Goal: Task Accomplishment & Management: Complete application form

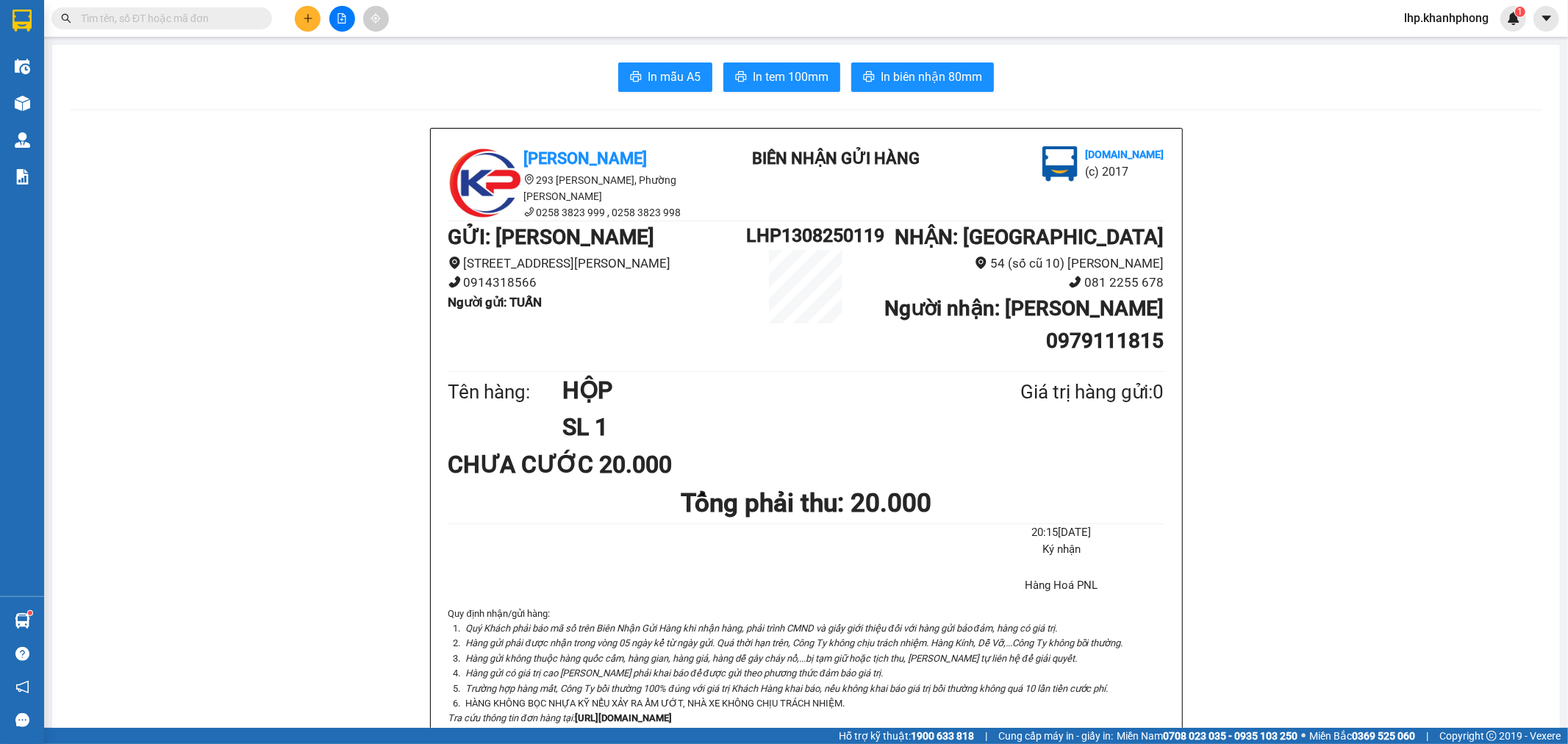
click at [299, 24] on button at bounding box center [307, 19] width 25 height 25
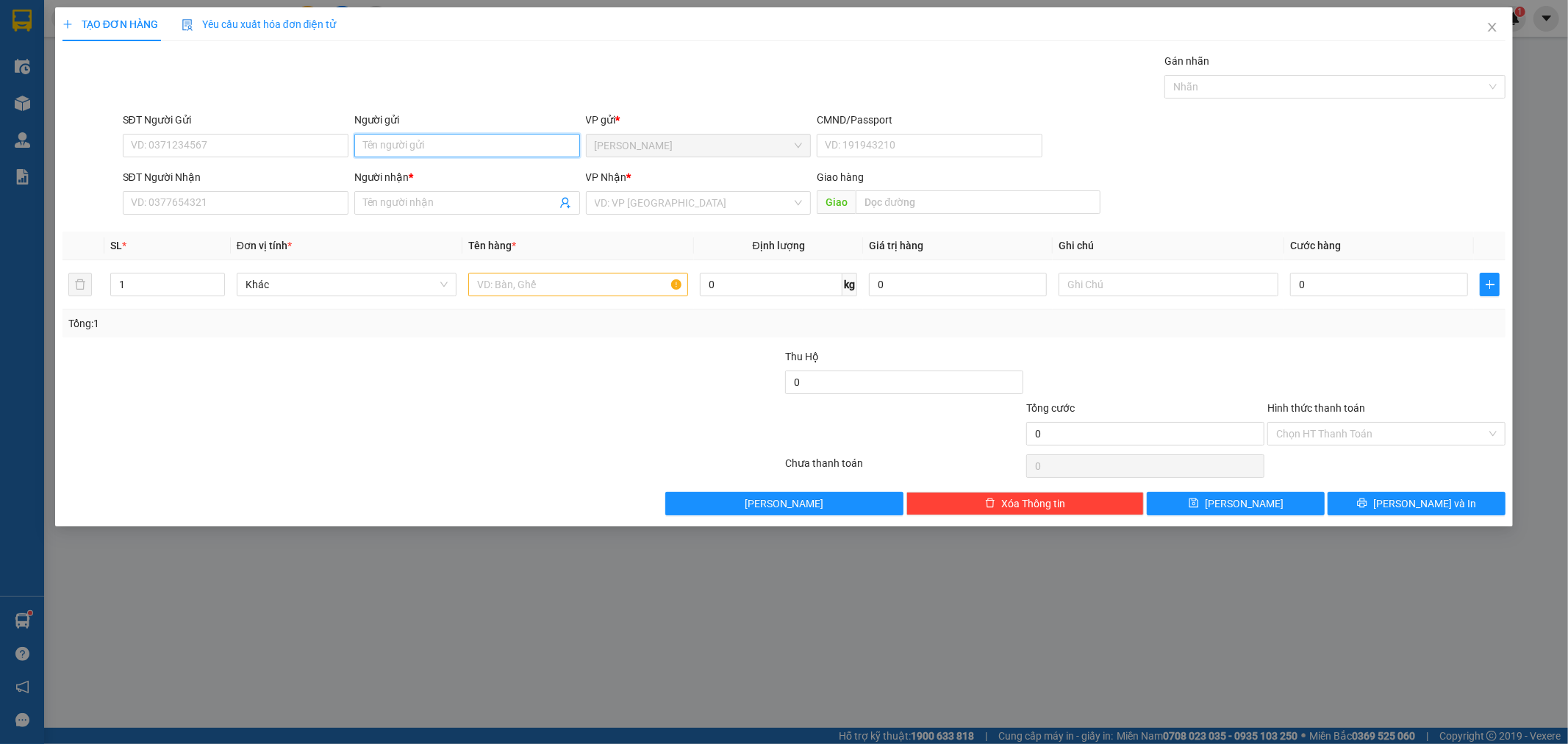
click at [480, 143] on input "Người gửi" at bounding box center [467, 146] width 226 height 24
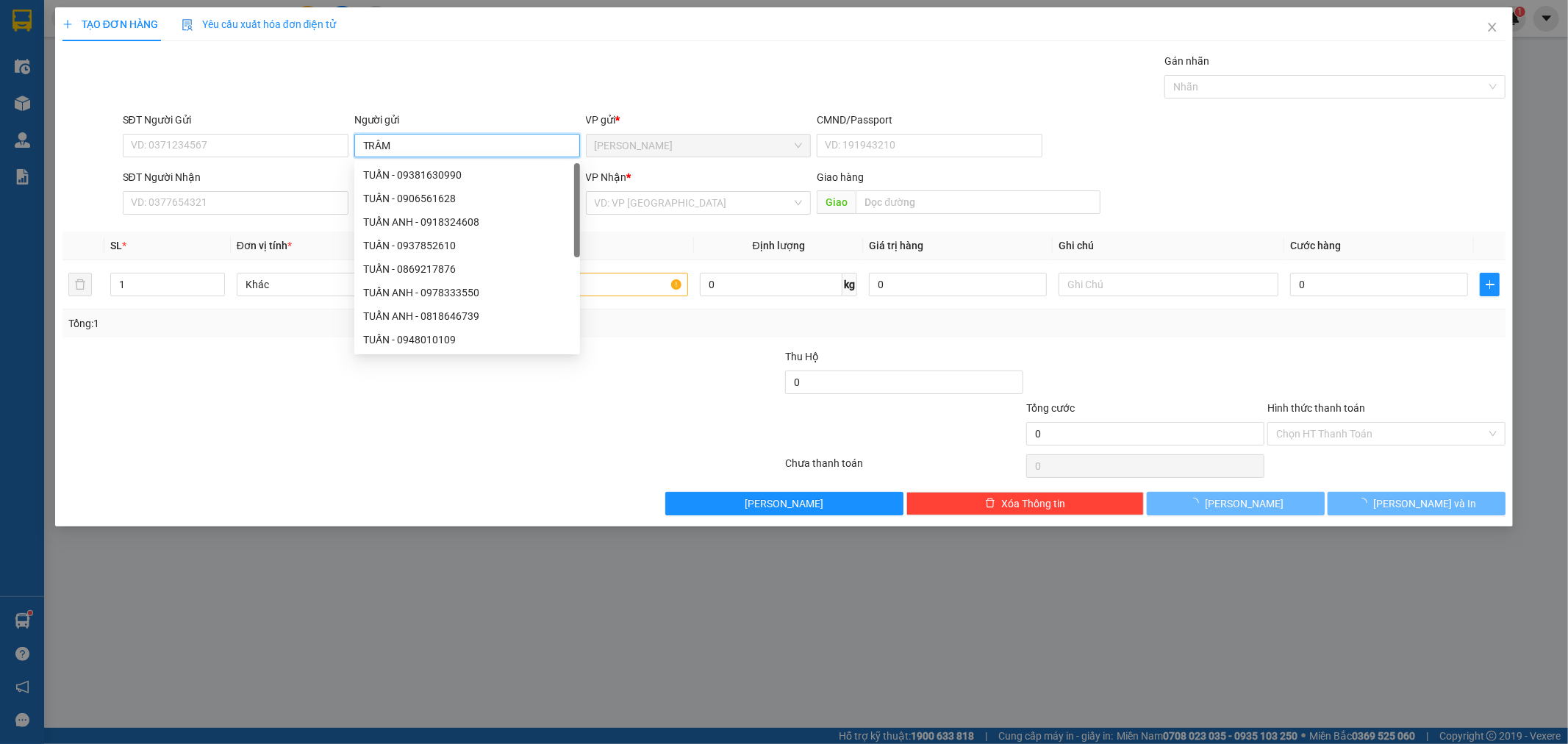
type input "TRÂM"
click at [553, 47] on div "TẠO ĐƠN HÀNG Yêu cầu xuất hóa đơn điện tử Transit Pickup Surcharge Ids Transit …" at bounding box center [784, 261] width 1444 height 508
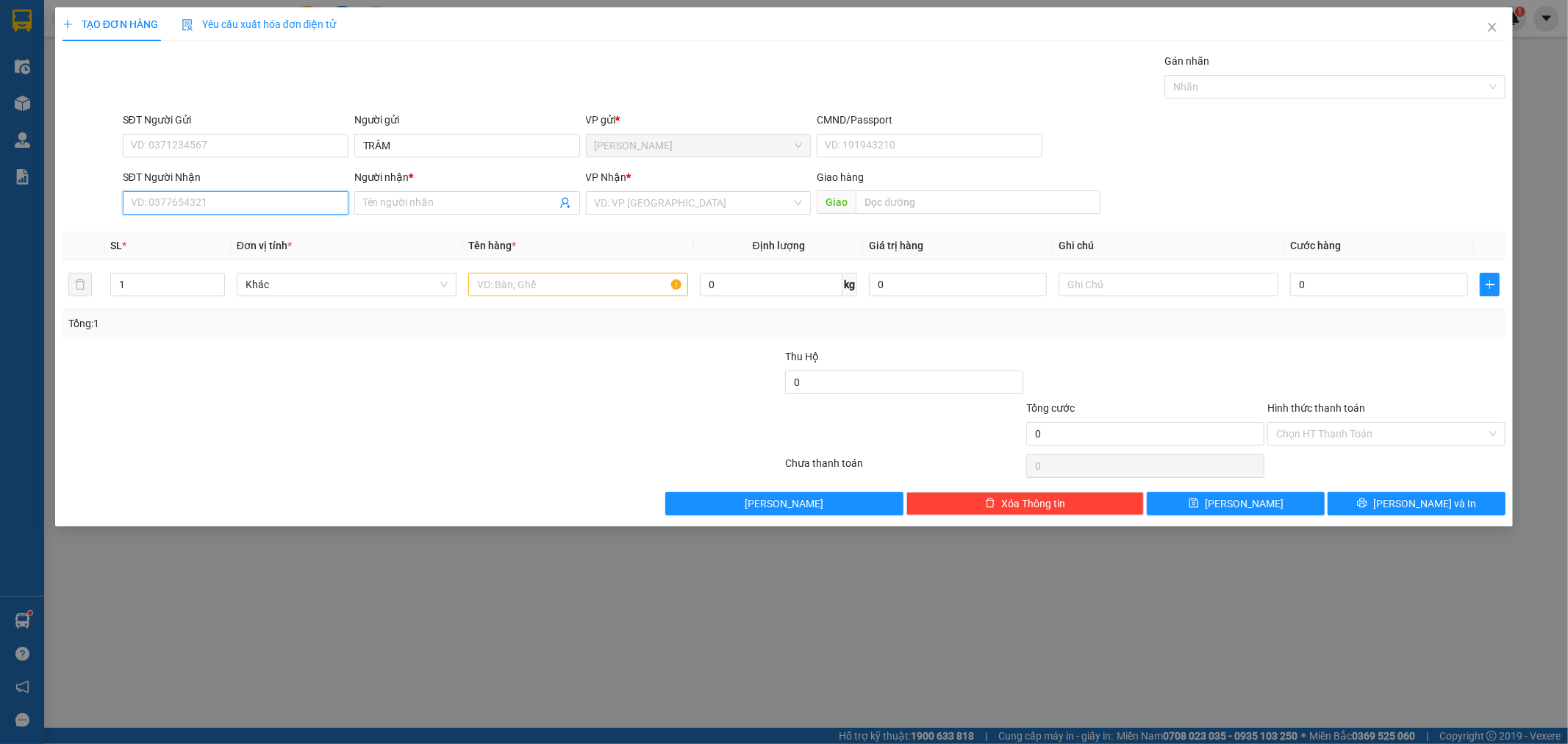
click at [308, 200] on input "SĐT Người Nhận" at bounding box center [235, 203] width 226 height 24
click at [305, 226] on div "0965049431 - [PERSON_NAME][GEOGRAPHIC_DATA]" at bounding box center [254, 232] width 244 height 16
type input "0965049431"
type input "[PERSON_NAME]"
type input "0965049431"
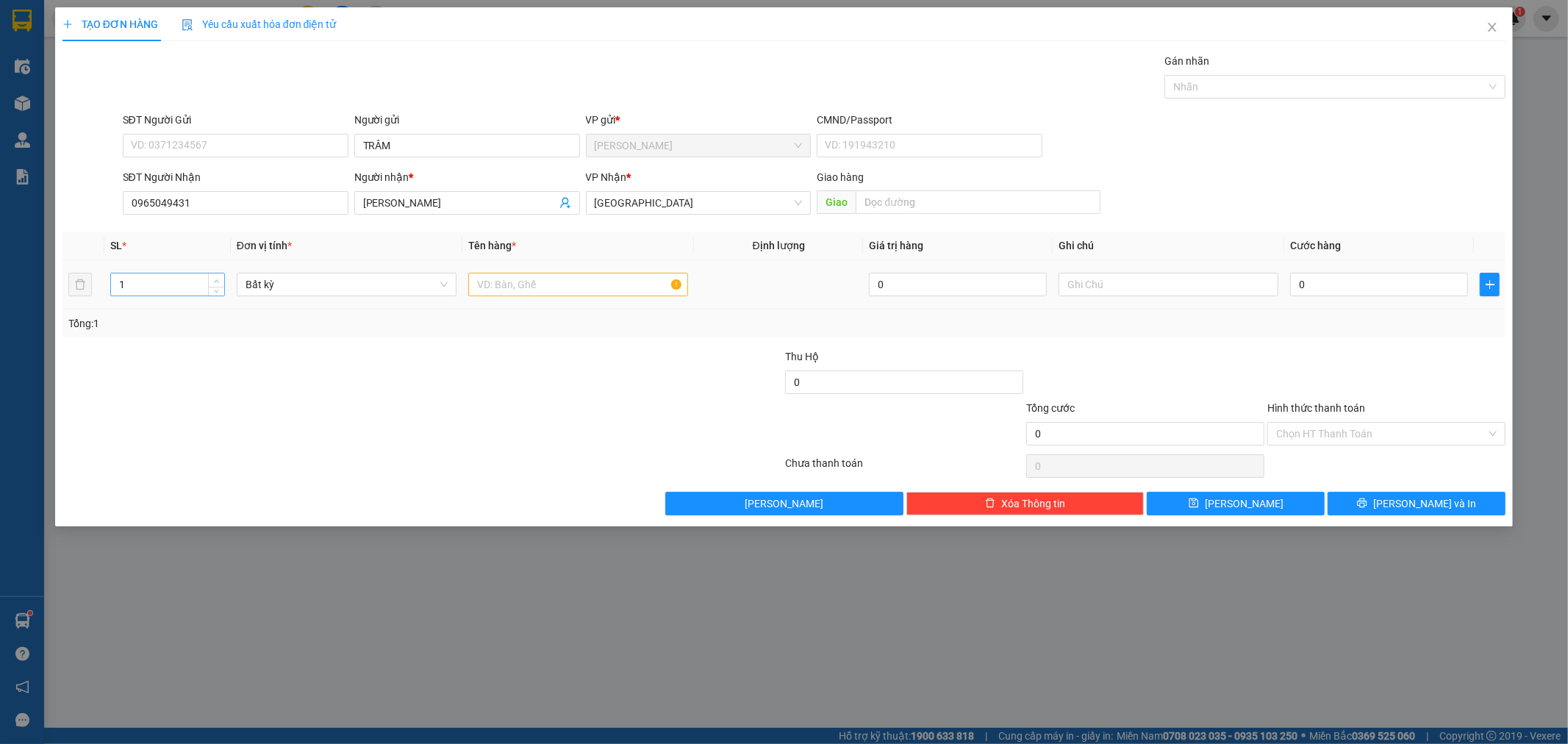
type input "2"
click at [215, 281] on icon "up" at bounding box center [217, 281] width 5 height 5
click at [503, 297] on div at bounding box center [578, 284] width 220 height 29
click at [503, 292] on input "text" at bounding box center [578, 284] width 220 height 24
type input "KIỆN"
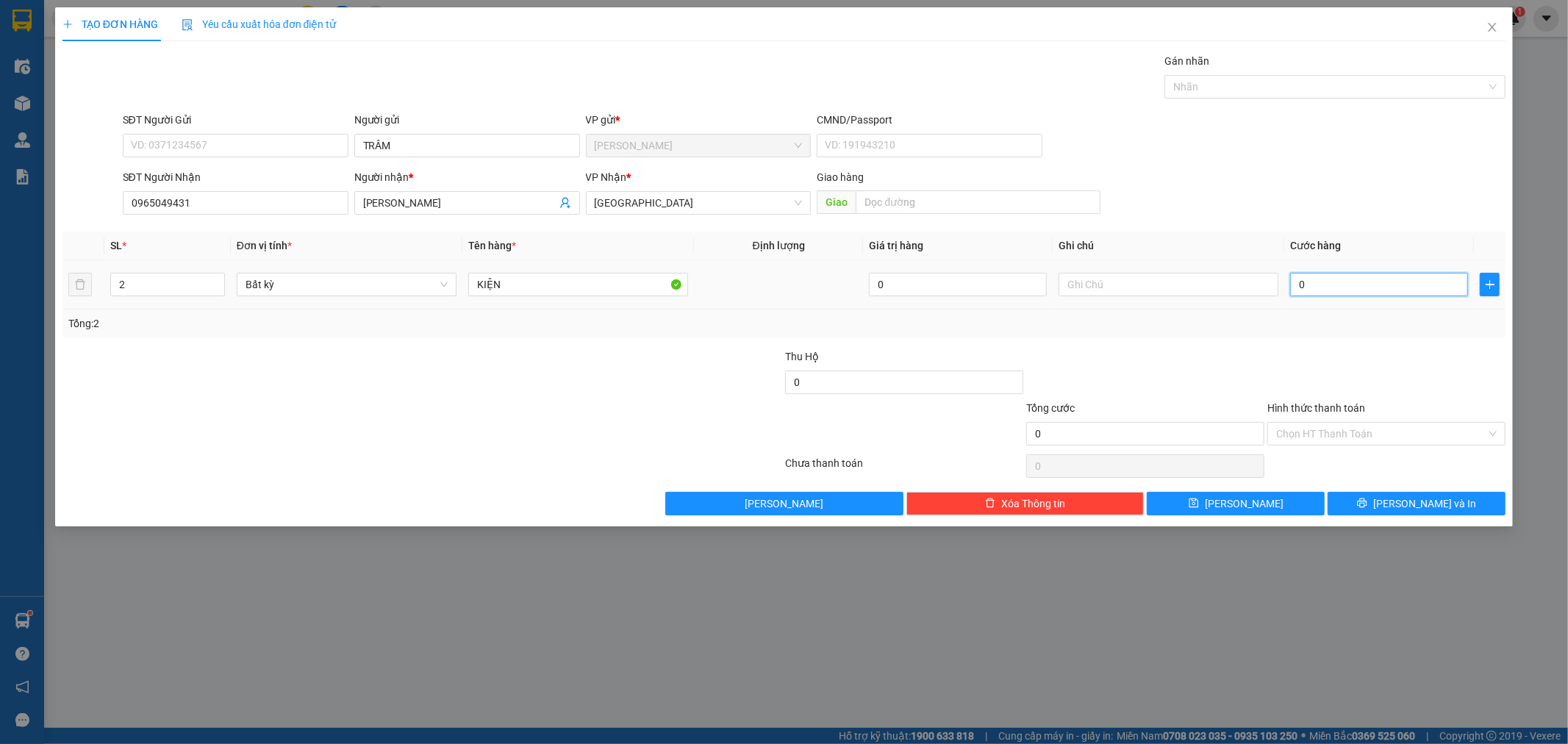
click at [1347, 289] on input "0" at bounding box center [1379, 284] width 178 height 24
type input "6"
type input "60"
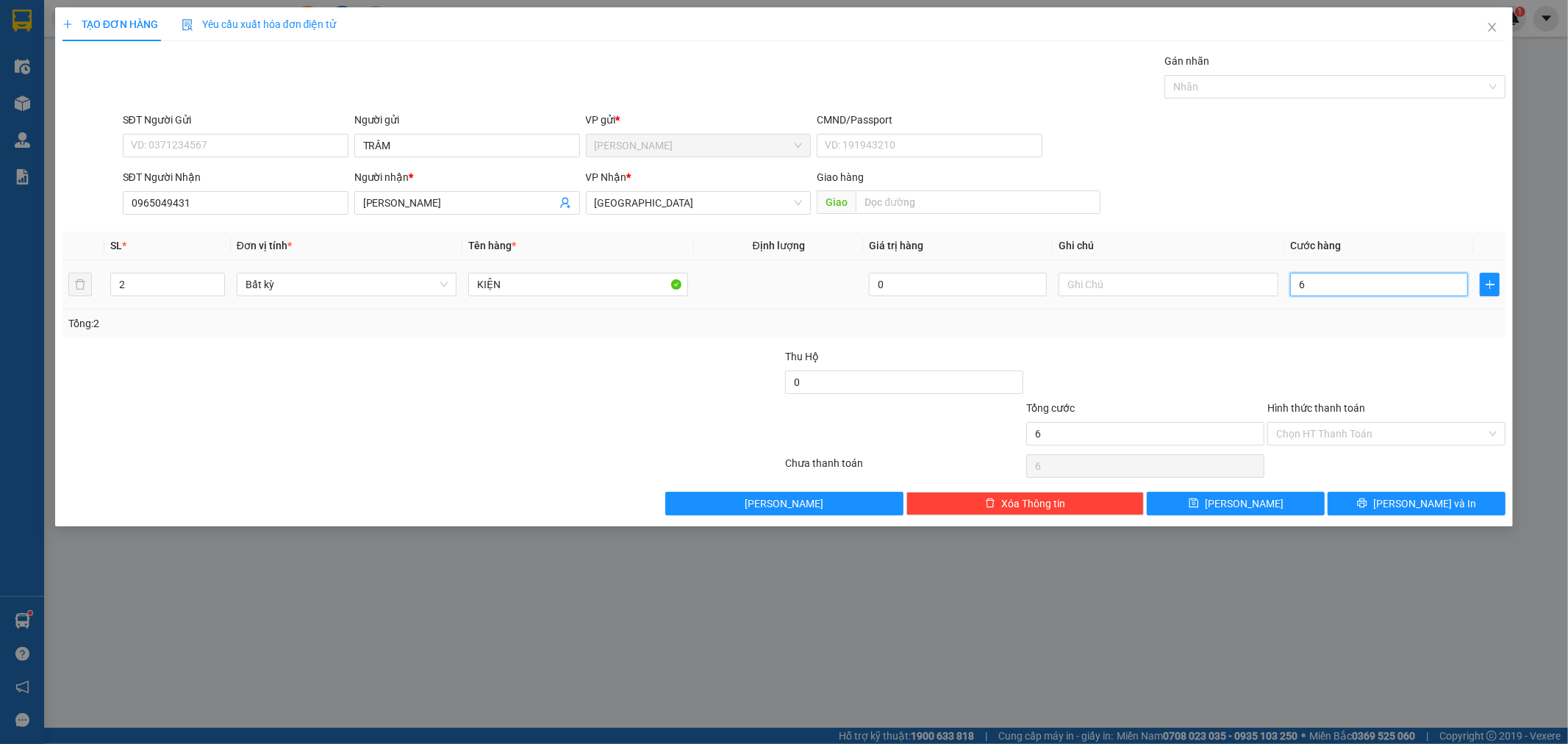
type input "60"
type input "60.000"
click at [1403, 187] on div "SĐT Người Nhận 0965049431 Người nhận * [PERSON_NAME] VP Nhận * [GEOGRAPHIC_DATA…" at bounding box center [814, 194] width 1390 height 52
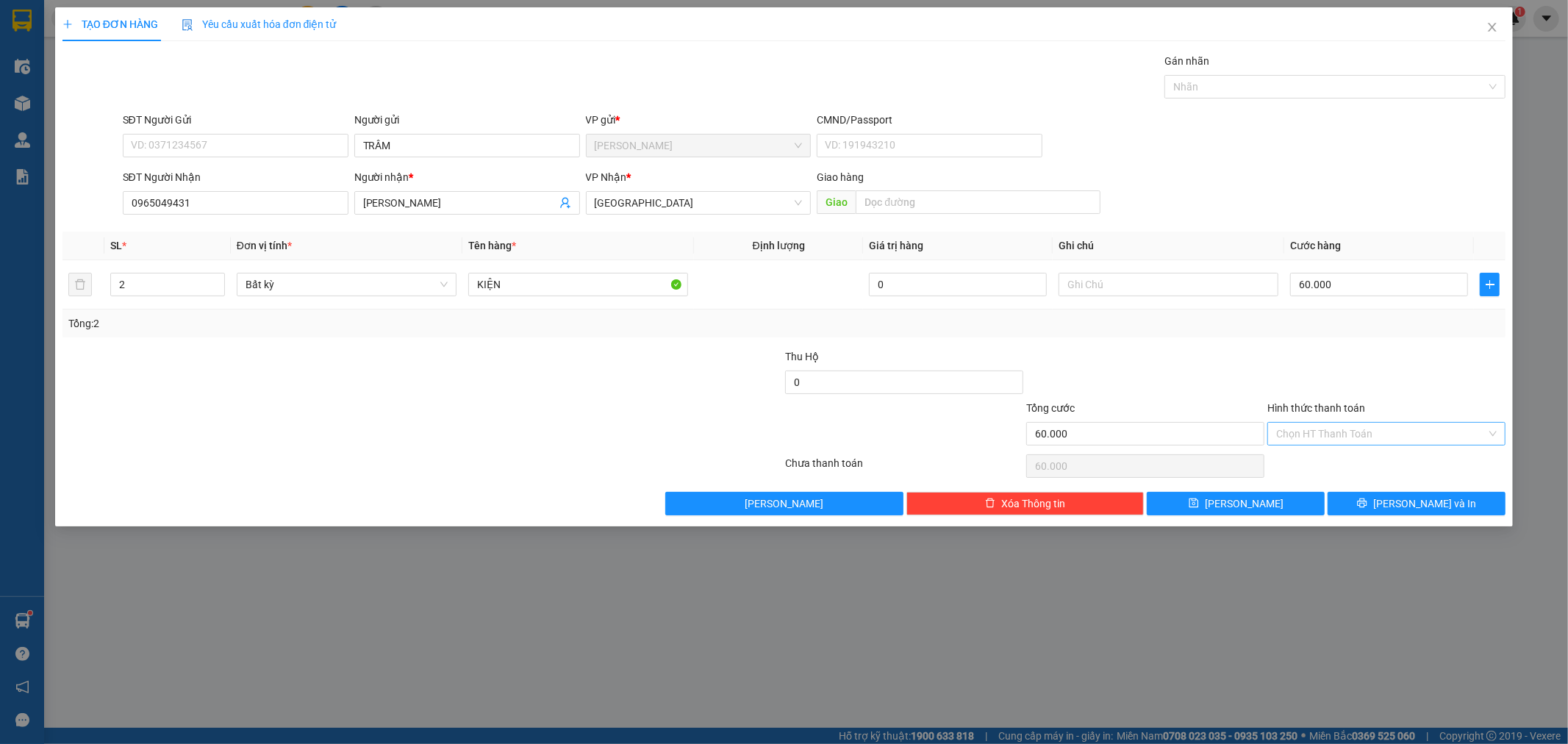
click at [1394, 438] on input "Hình thức thanh toán" at bounding box center [1381, 433] width 210 height 22
click at [1384, 471] on div "Tại văn phòng" at bounding box center [1387, 463] width 238 height 24
type input "0"
click at [1392, 497] on button "[PERSON_NAME] và In" at bounding box center [1416, 503] width 178 height 24
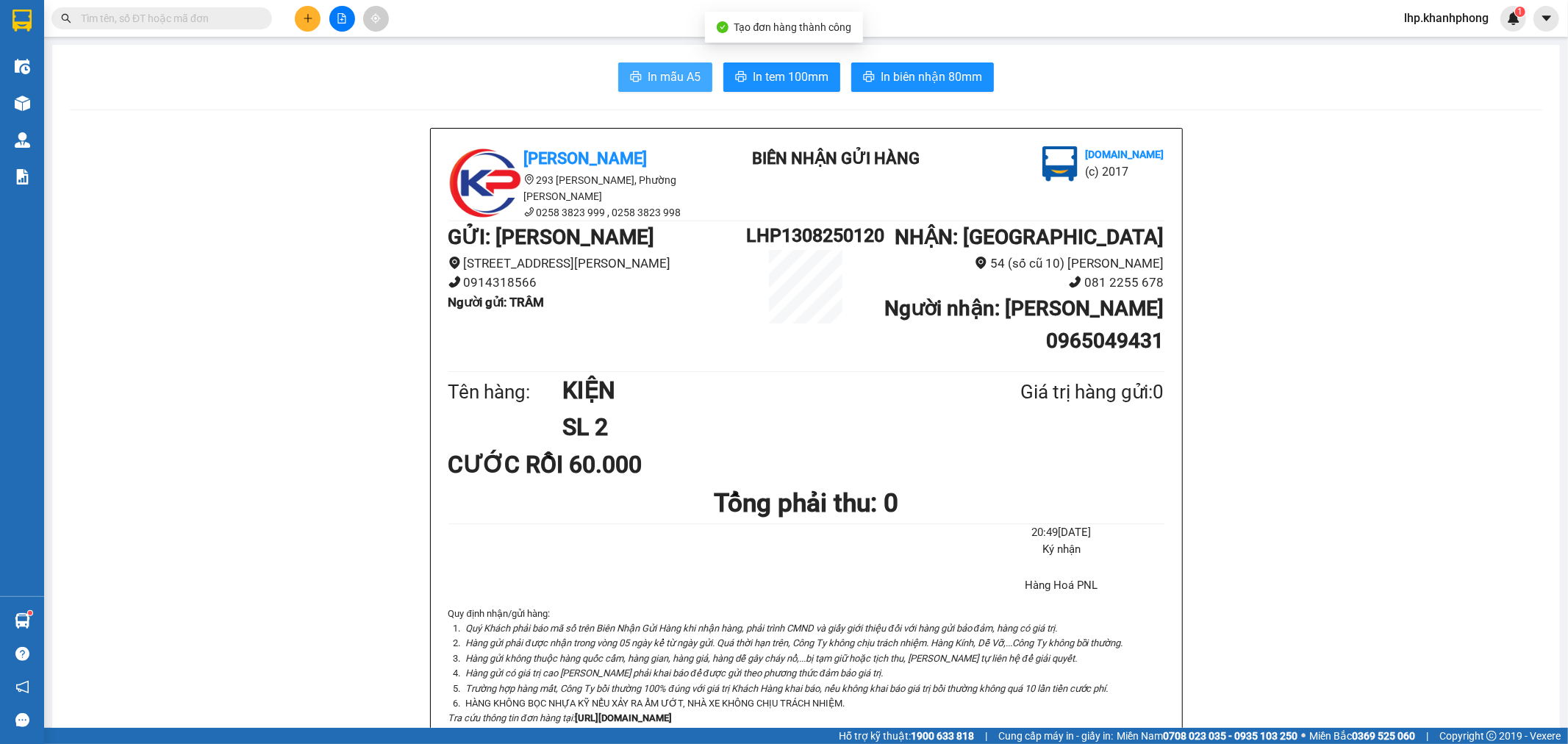
click at [637, 87] on button "In mẫu A5" at bounding box center [665, 77] width 94 height 29
click at [304, 12] on button at bounding box center [307, 19] width 25 height 25
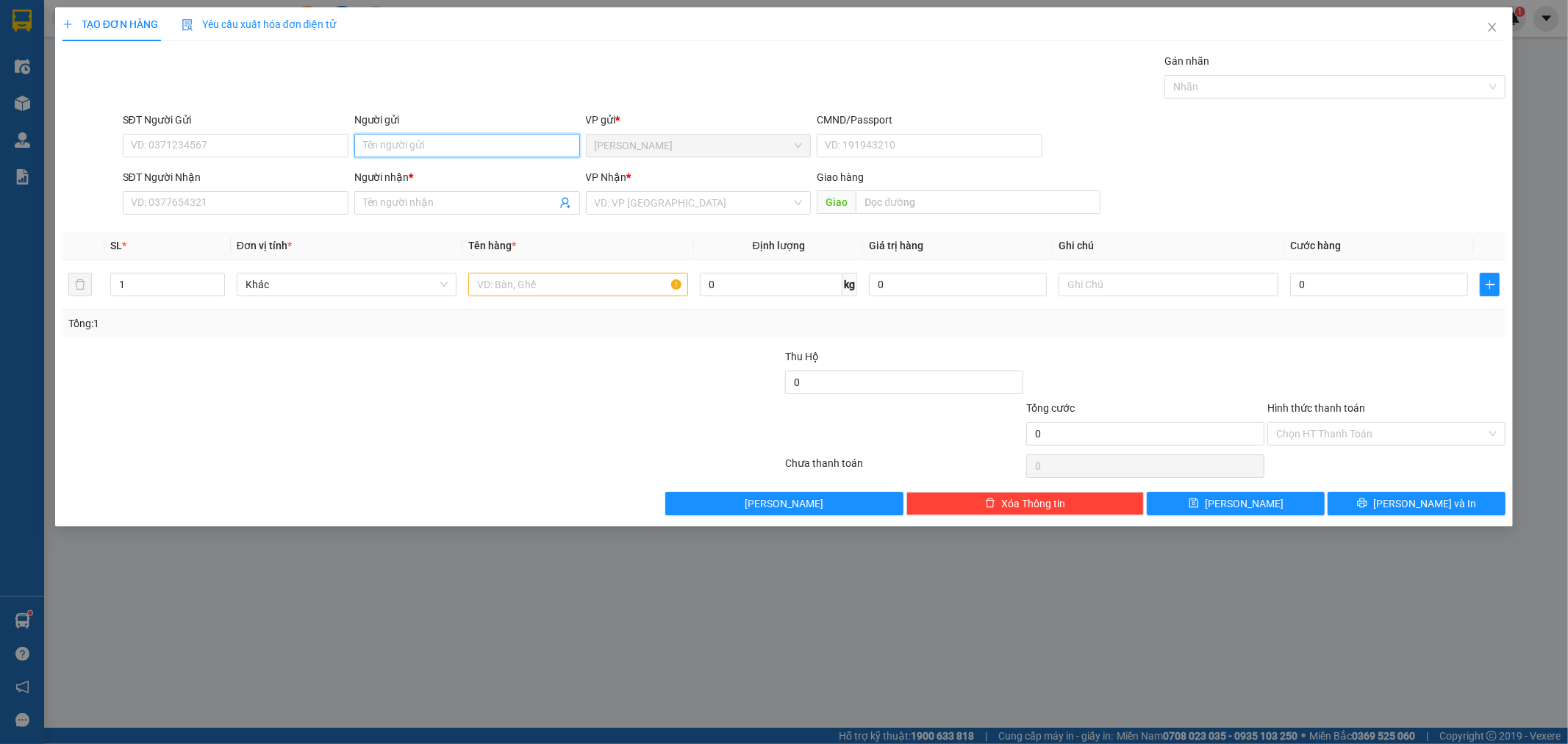
click at [406, 145] on input "Người gửi" at bounding box center [467, 146] width 226 height 24
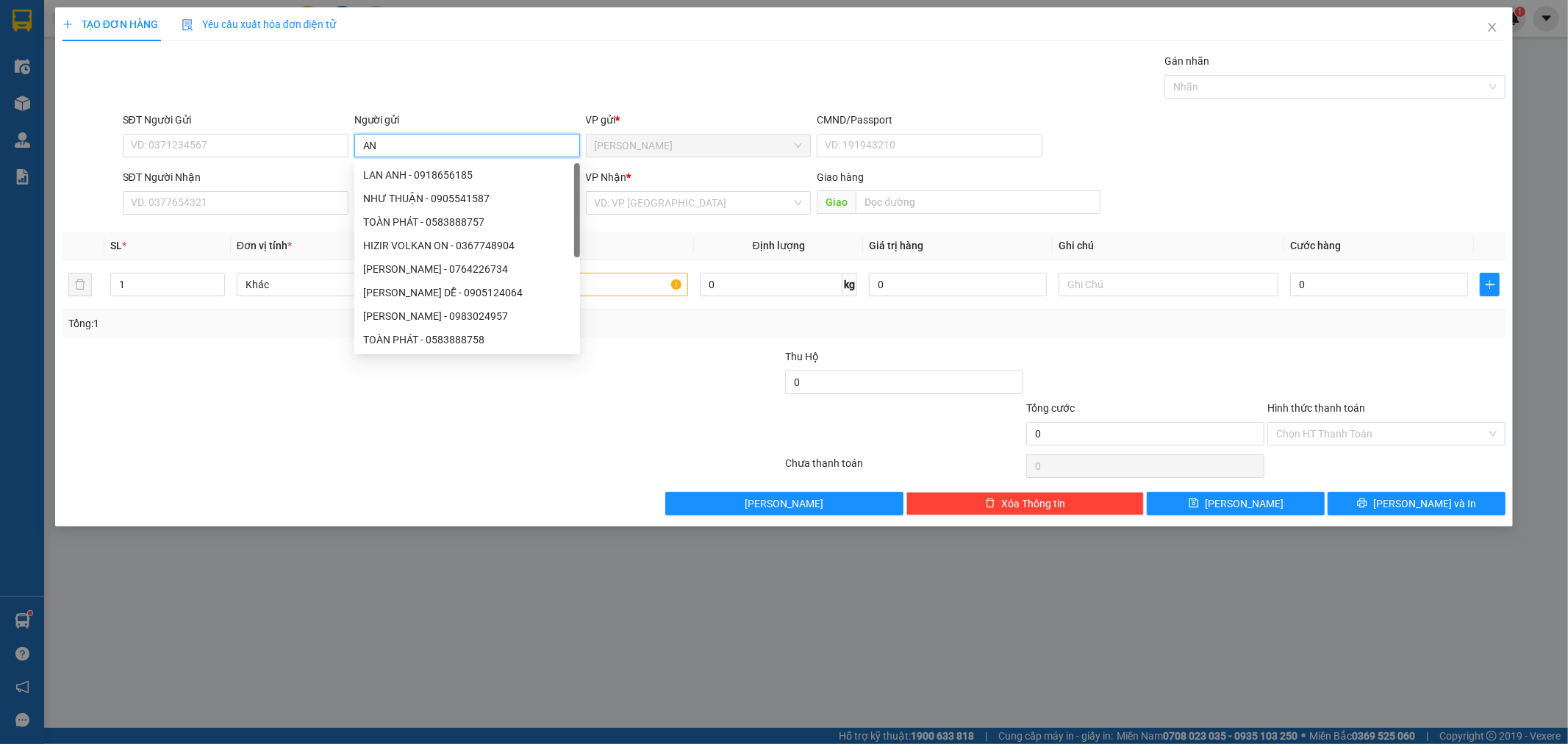
type input "AN"
click at [341, 29] on div "TẠO ĐƠN HÀNG Yêu cầu xuất hóa đơn điện tử" at bounding box center [784, 25] width 1444 height 34
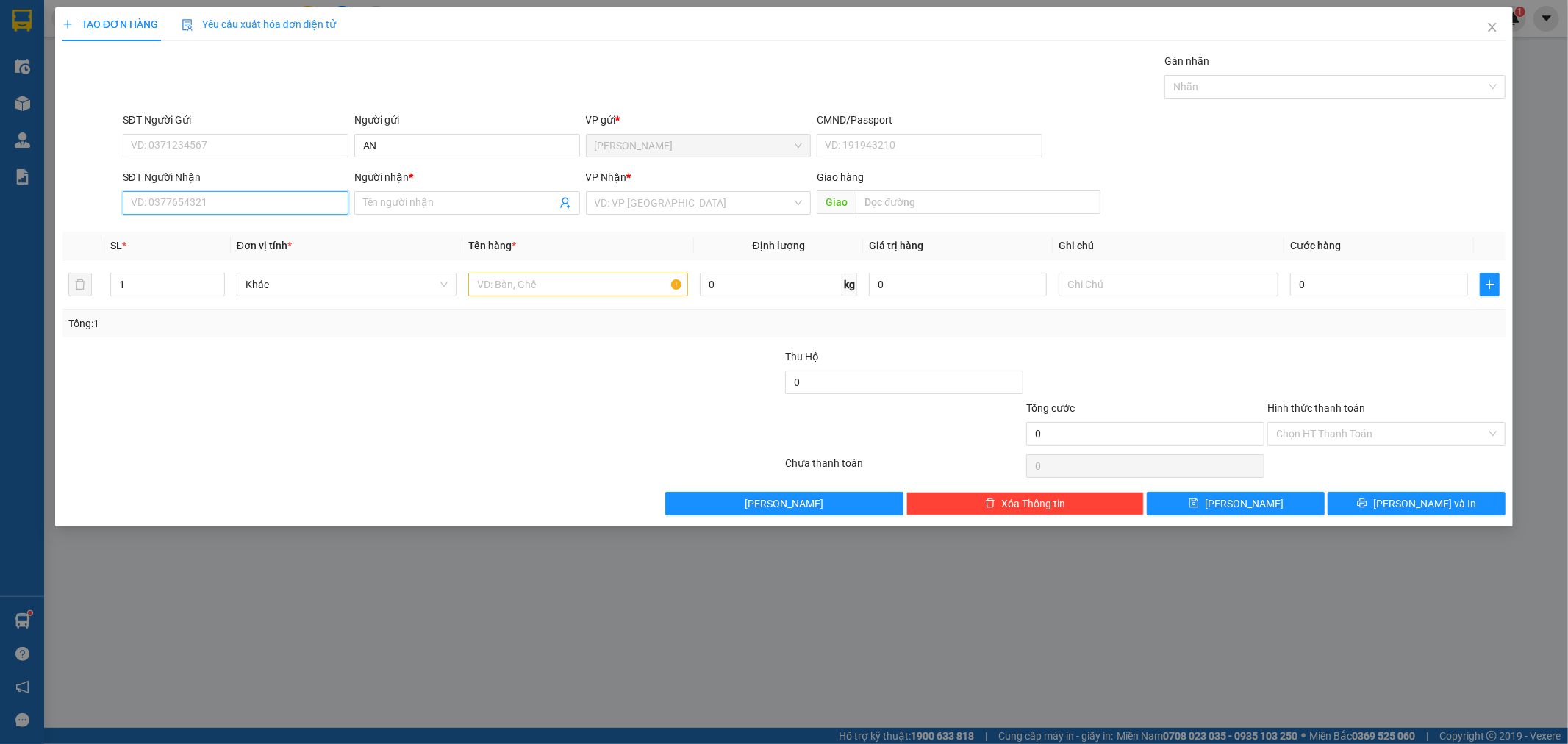
click at [316, 195] on input "SĐT Người Nhận" at bounding box center [235, 203] width 226 height 24
click at [292, 229] on div "0983013444 - nhàn" at bounding box center [236, 232] width 208 height 16
type input "0983013444"
type input "nhàn"
type input "0983013444"
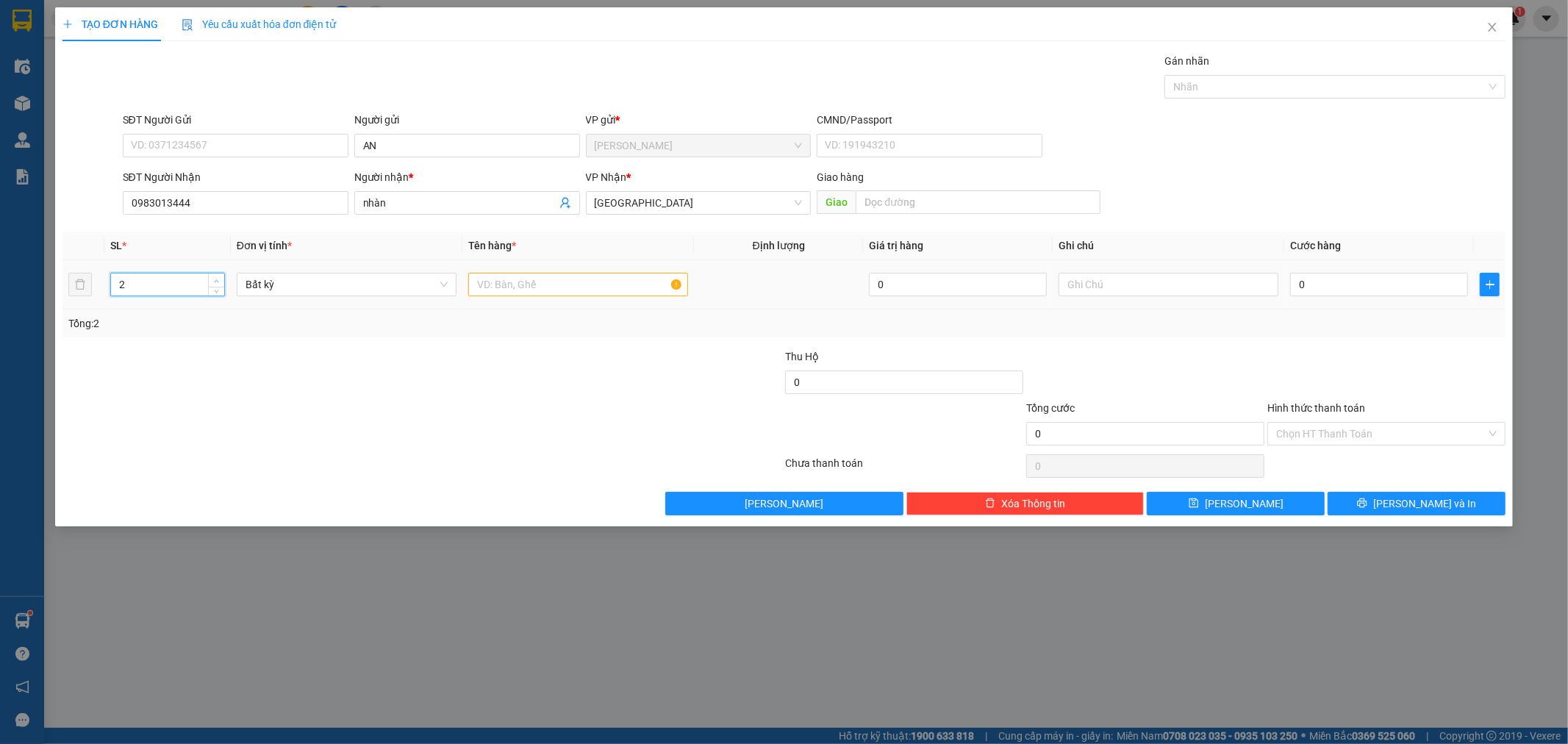
click at [214, 278] on icon "up" at bounding box center [217, 281] width 5 height 5
click at [555, 278] on input "text" at bounding box center [578, 284] width 220 height 24
type input "3"
click at [214, 278] on icon "up" at bounding box center [217, 281] width 5 height 5
click at [476, 288] on input "text" at bounding box center [578, 284] width 220 height 24
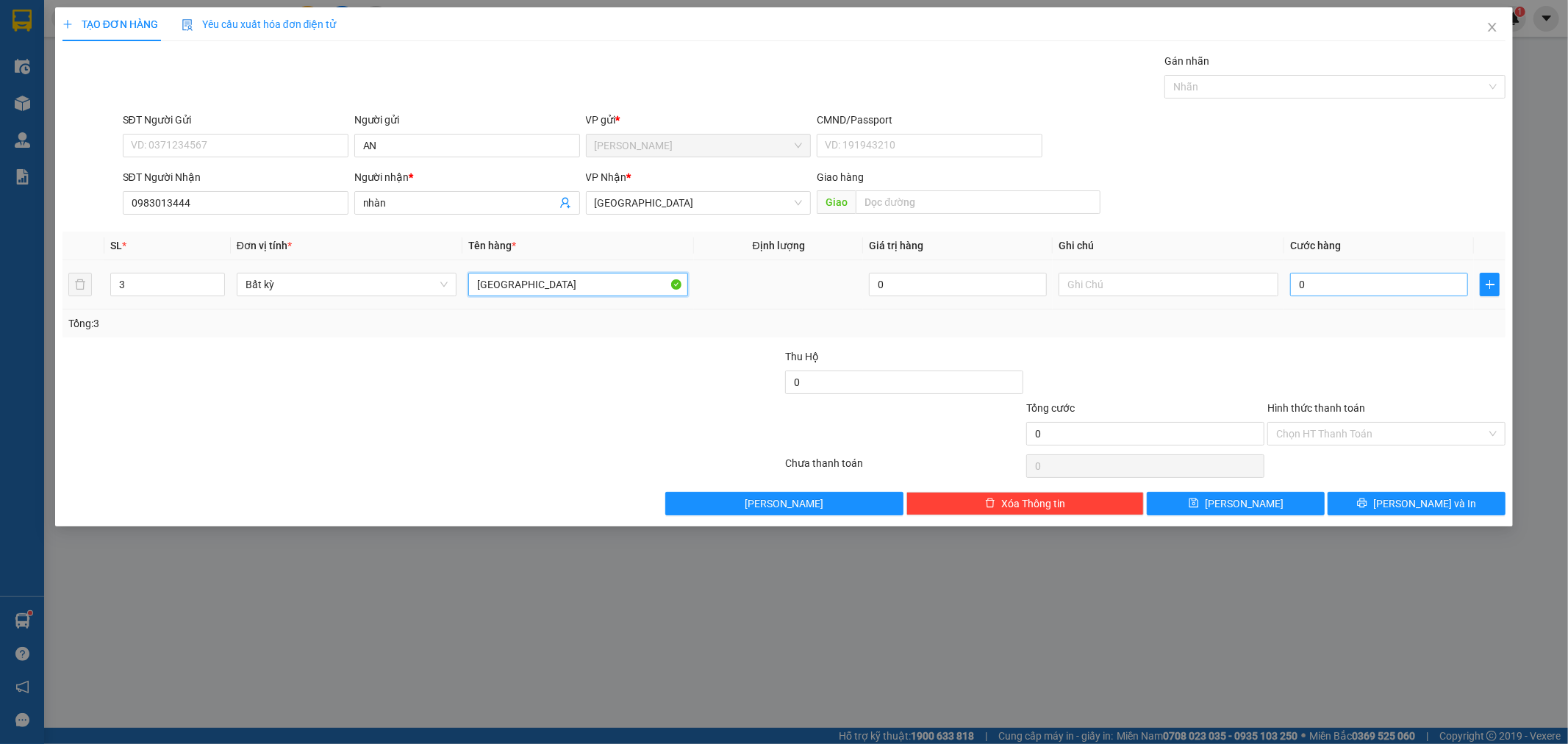
type input "[GEOGRAPHIC_DATA]"
click at [1324, 282] on input "0" at bounding box center [1379, 284] width 178 height 24
type input "1"
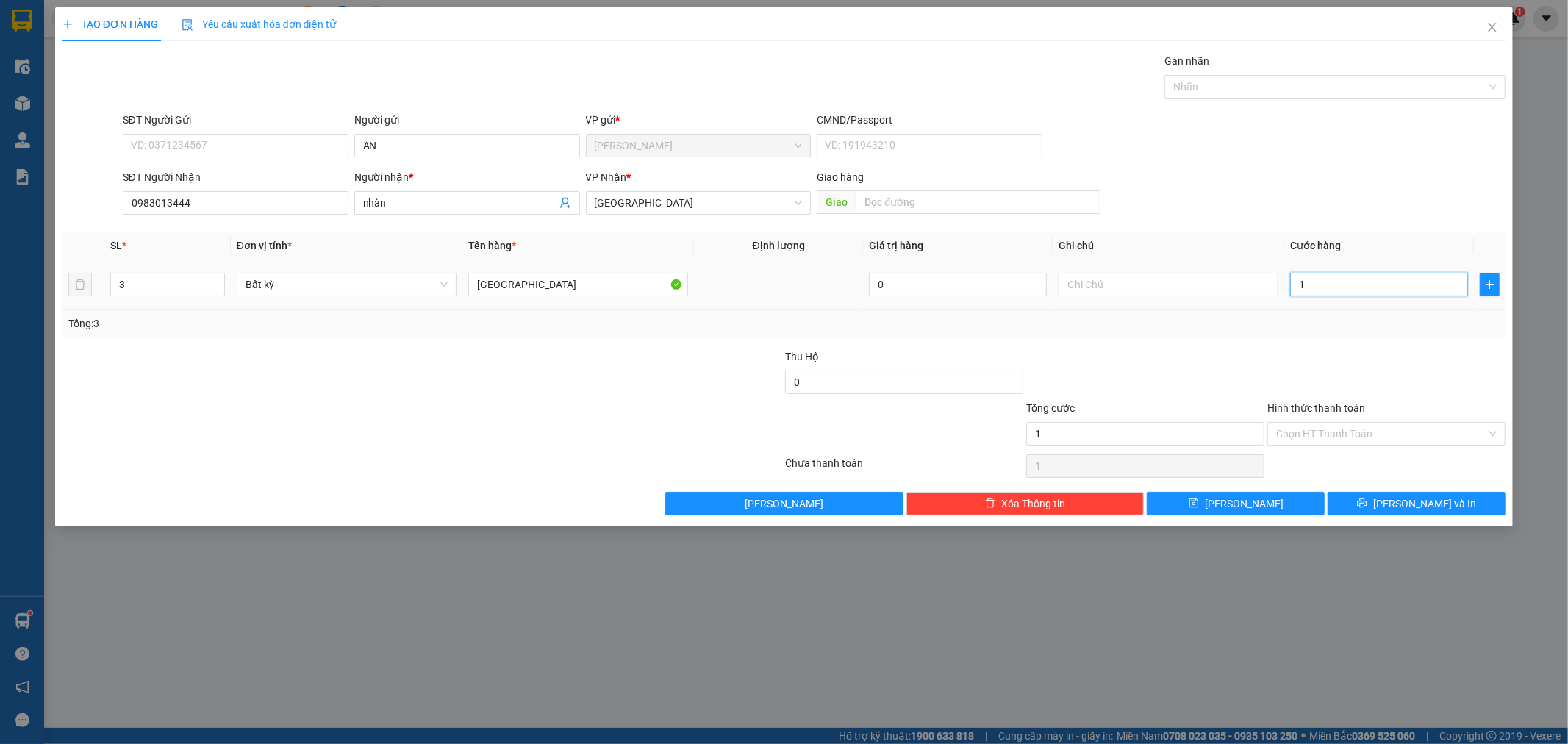
type input "18"
type input "180"
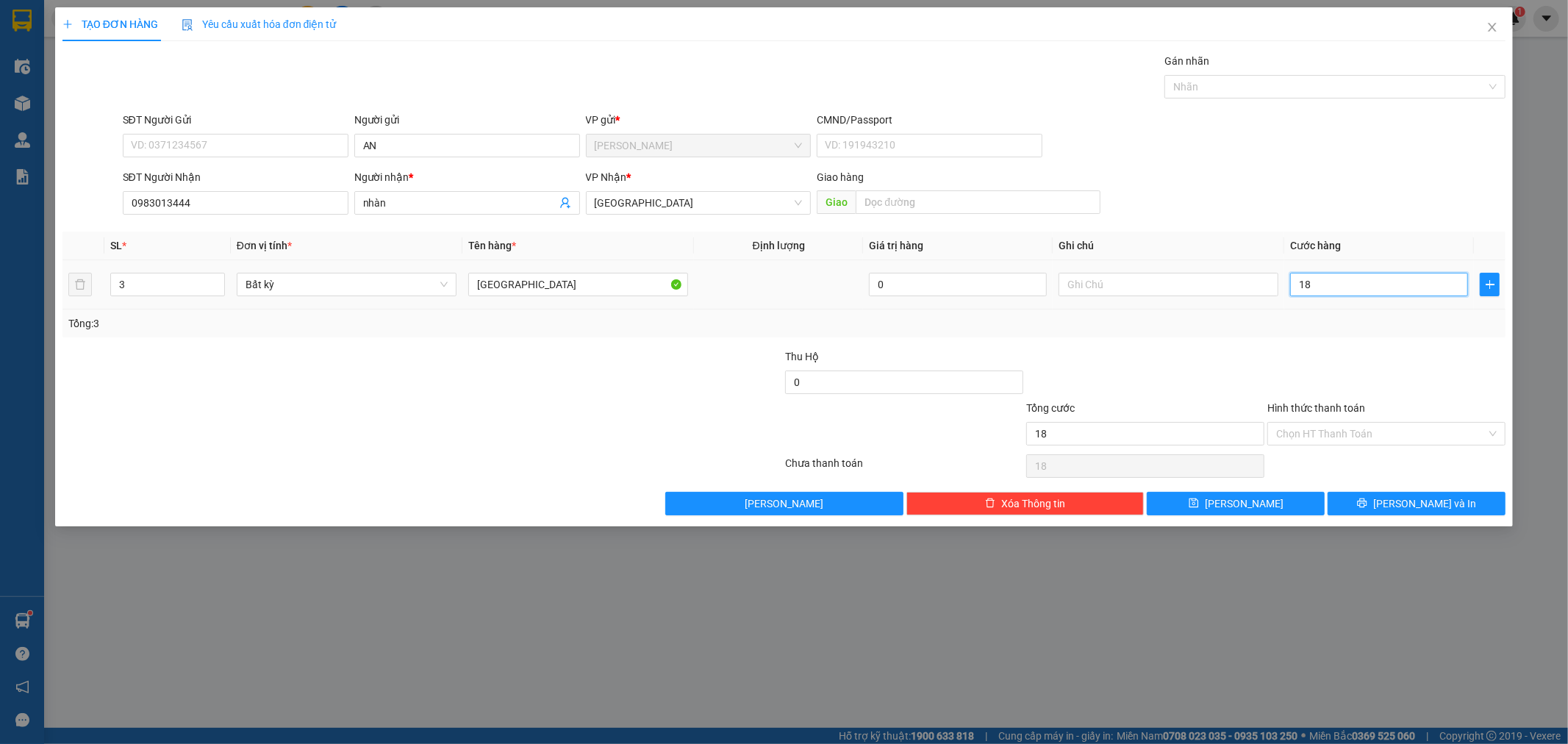
type input "180"
type input "180.000"
click at [1311, 189] on div "SĐT Người Nhận 0983013444 Người nhận * nhàn VP Nhận * Nha [PERSON_NAME] hàng Gi…" at bounding box center [814, 194] width 1390 height 52
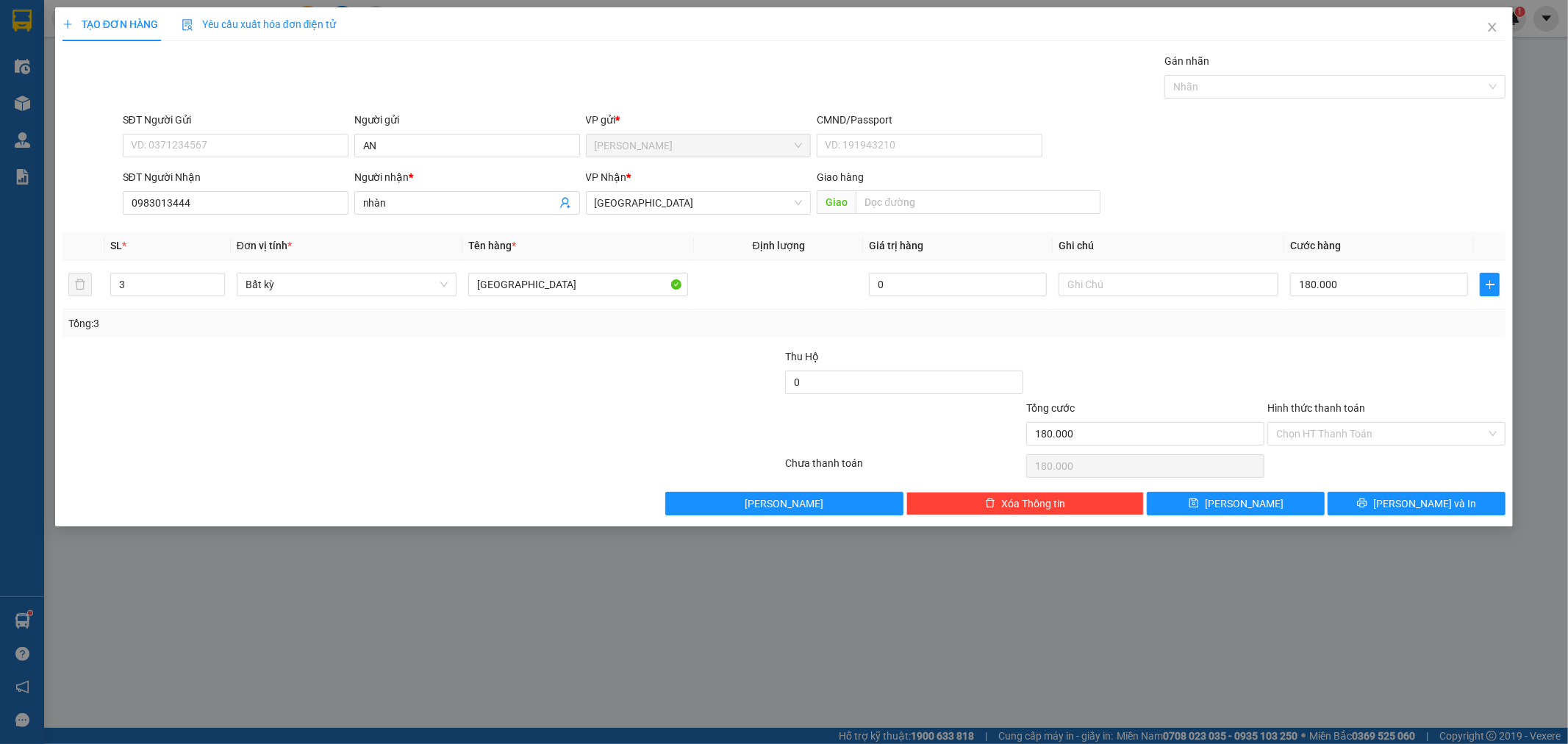
click at [1351, 354] on div at bounding box center [1386, 374] width 241 height 52
click at [1412, 429] on input "Hình thức thanh toán" at bounding box center [1381, 433] width 210 height 22
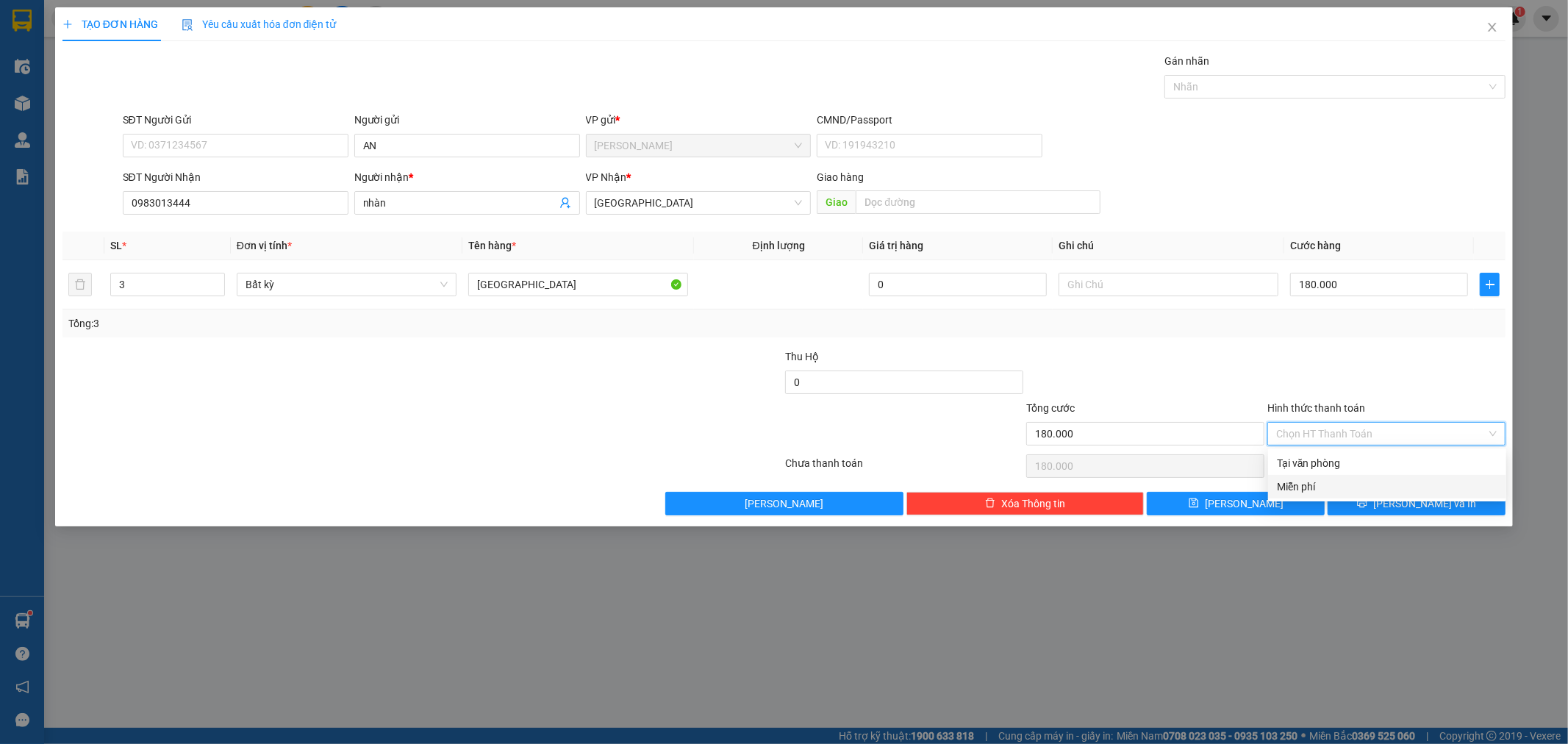
click at [1375, 476] on div "Miễn phí" at bounding box center [1387, 486] width 238 height 24
type input "0"
click at [1351, 435] on span "Miễn phí" at bounding box center [1387, 433] width 220 height 22
click at [1354, 459] on div "Tại văn phòng" at bounding box center [1388, 463] width 220 height 16
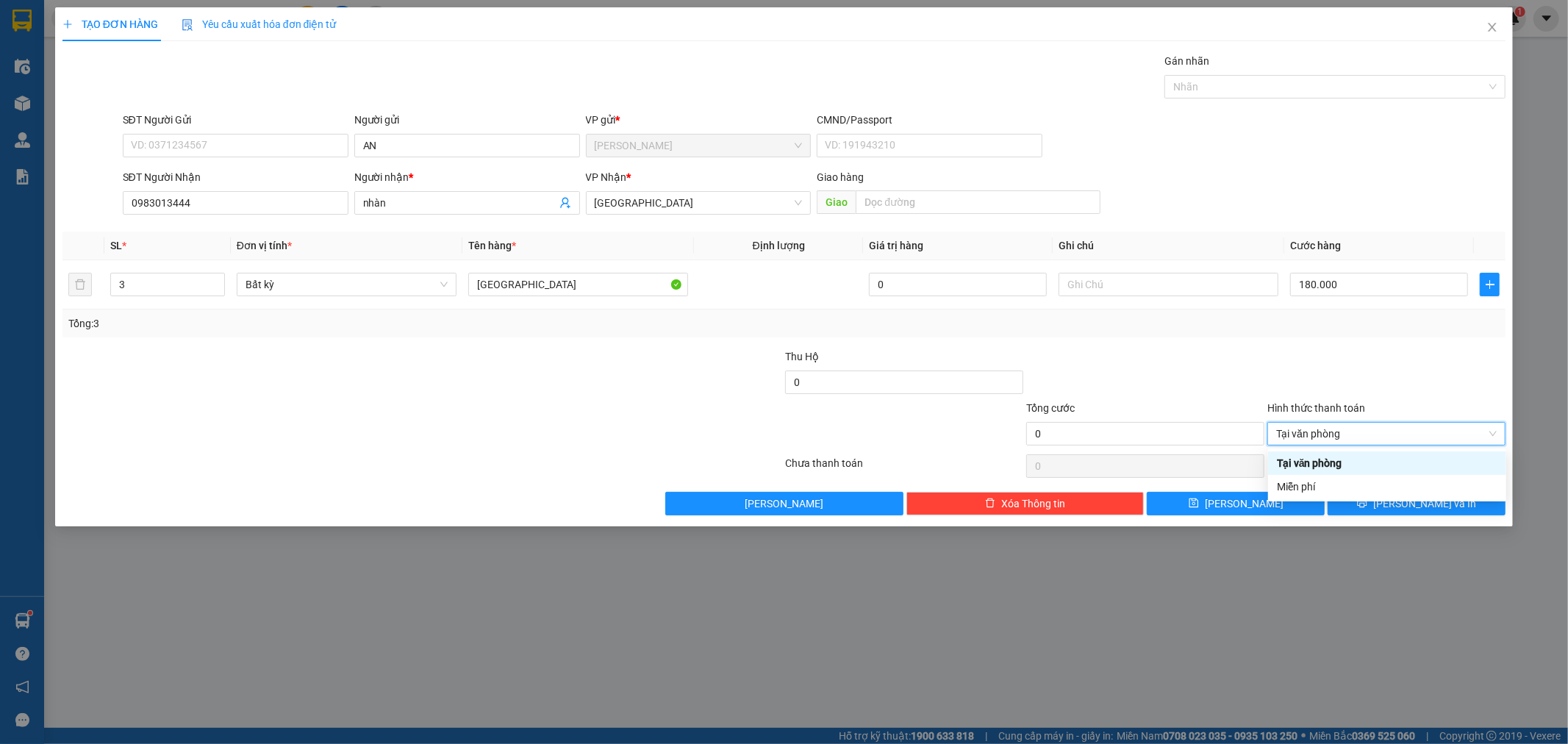
type input "180.000"
click at [1373, 499] on button "[PERSON_NAME] và In" at bounding box center [1416, 503] width 178 height 24
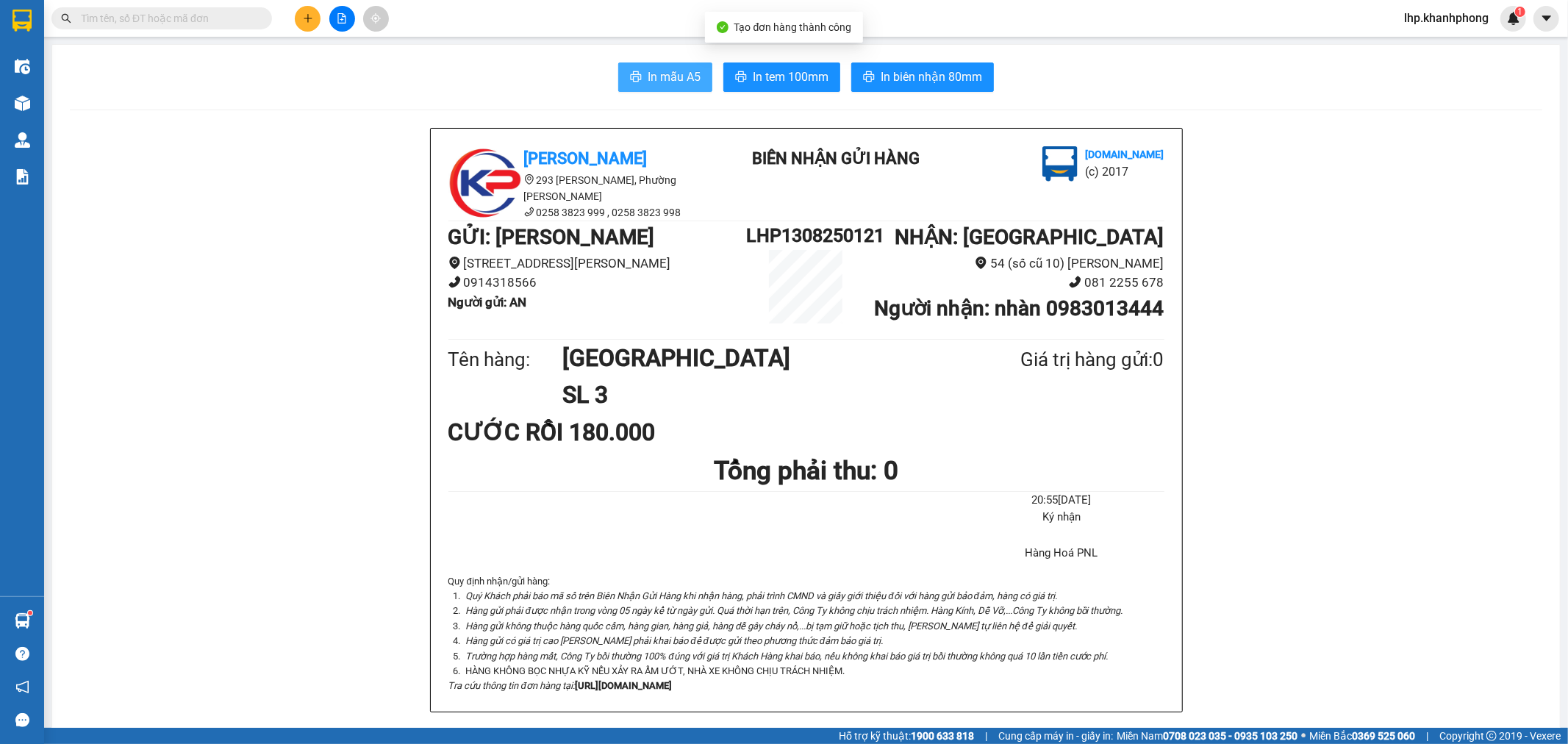
click at [678, 78] on span "In mẫu A5" at bounding box center [674, 77] width 53 height 19
click at [308, 16] on icon "plus" at bounding box center [308, 18] width 1 height 8
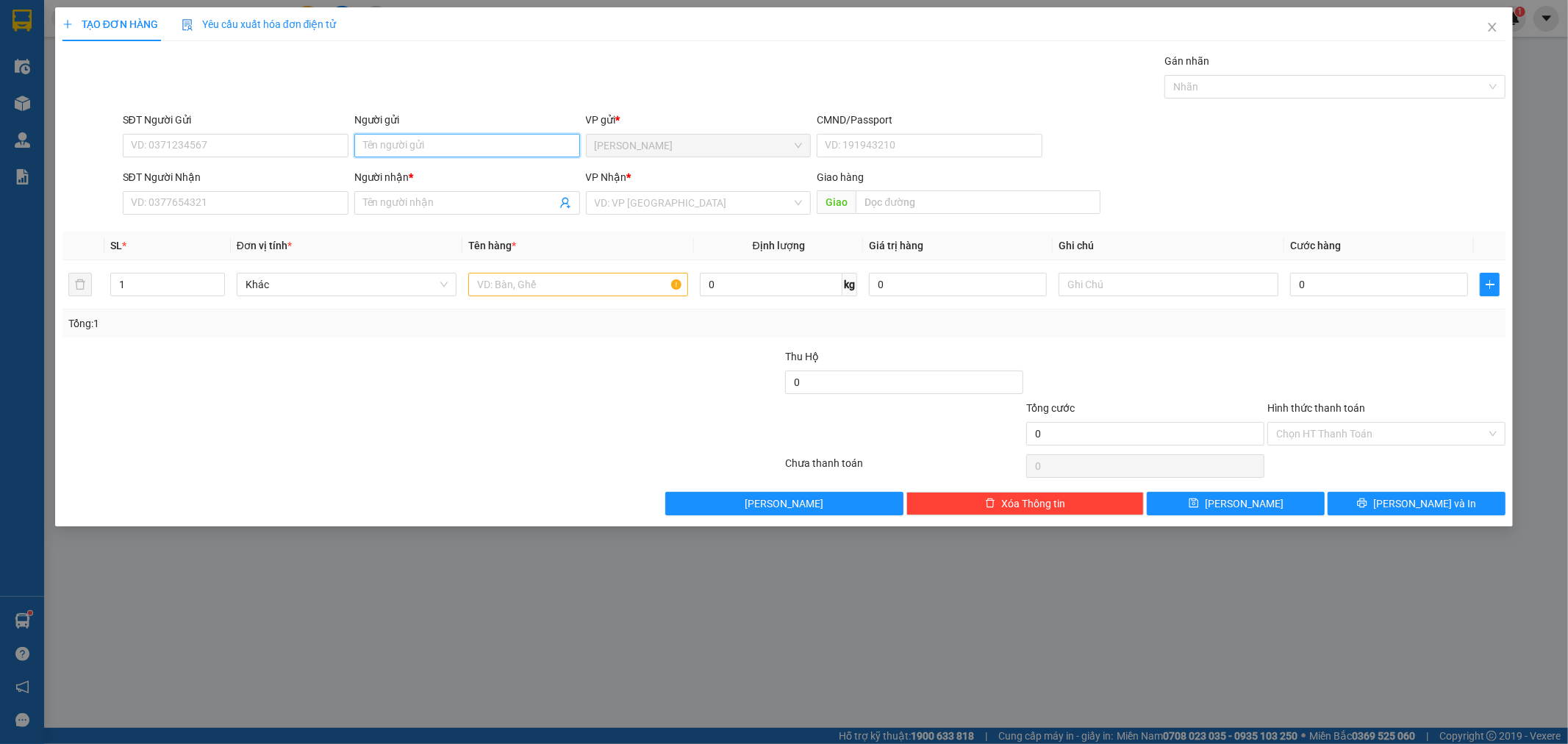
click at [476, 143] on input "Người gửi" at bounding box center [467, 146] width 226 height 24
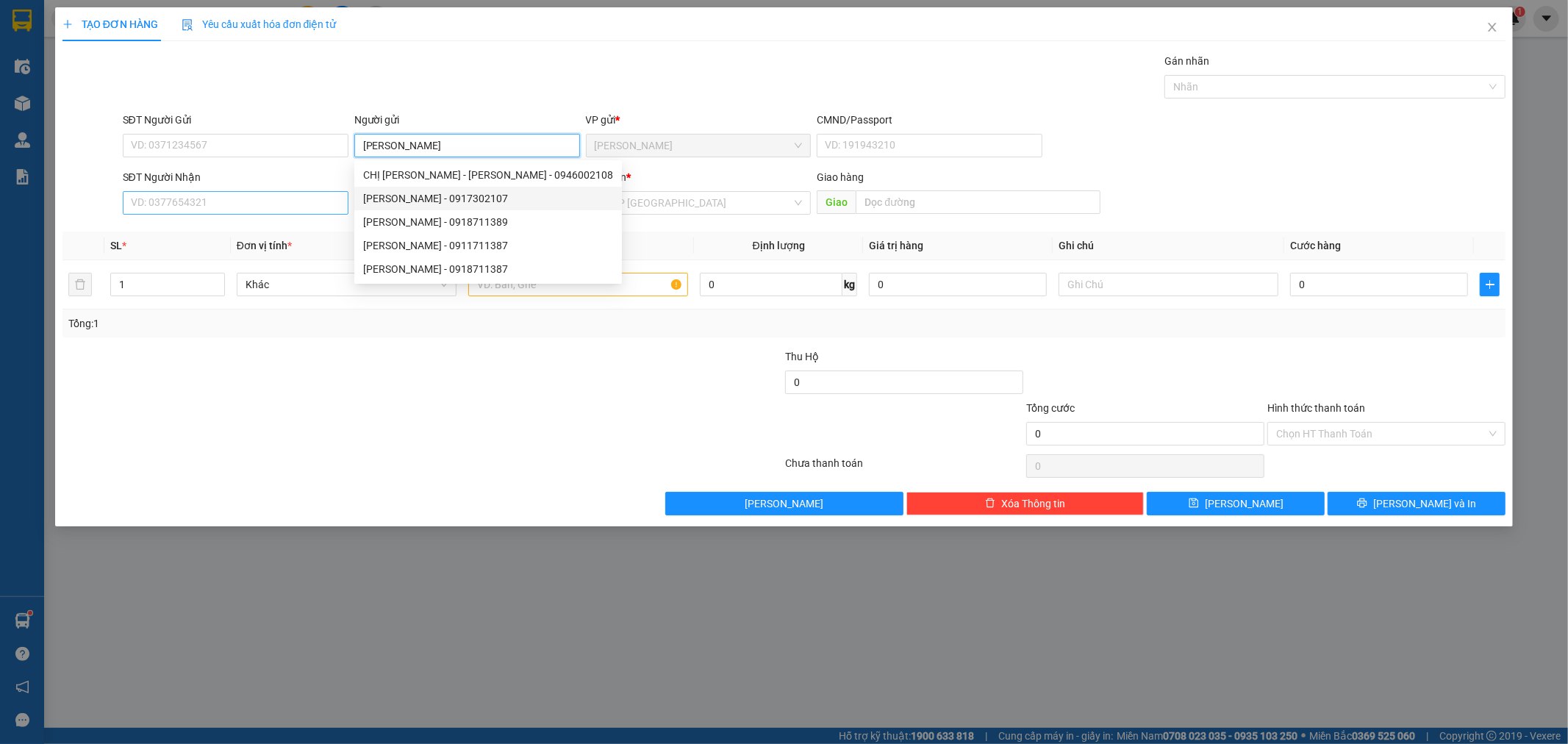
type input "[PERSON_NAME]"
click at [306, 200] on input "SĐT Người Nhận" at bounding box center [235, 203] width 226 height 24
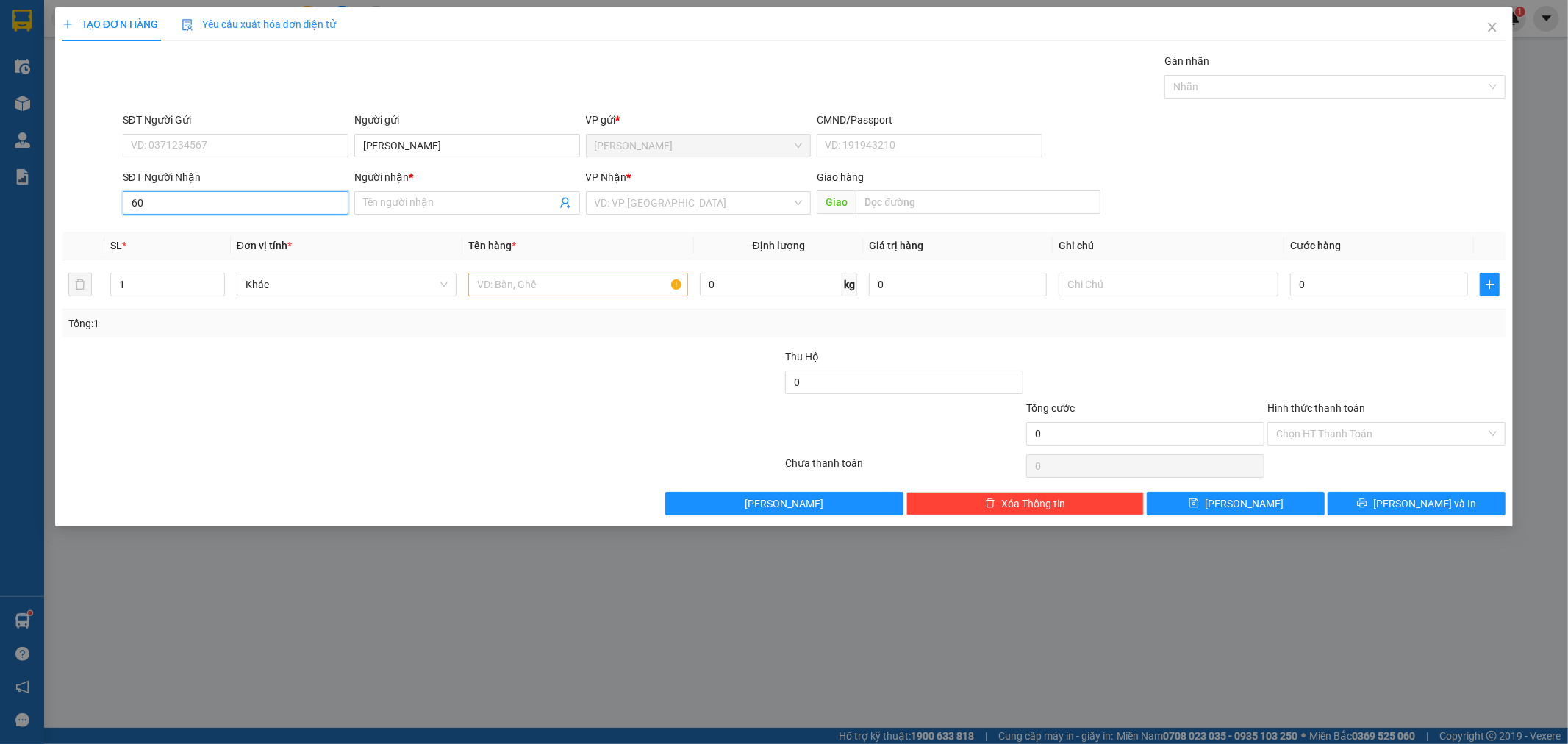
click at [231, 200] on input "60" at bounding box center [235, 203] width 226 height 24
click at [281, 237] on div "0777620702 - TRUNG" at bounding box center [236, 232] width 208 height 16
type input "0777620702"
type input "TRUNG"
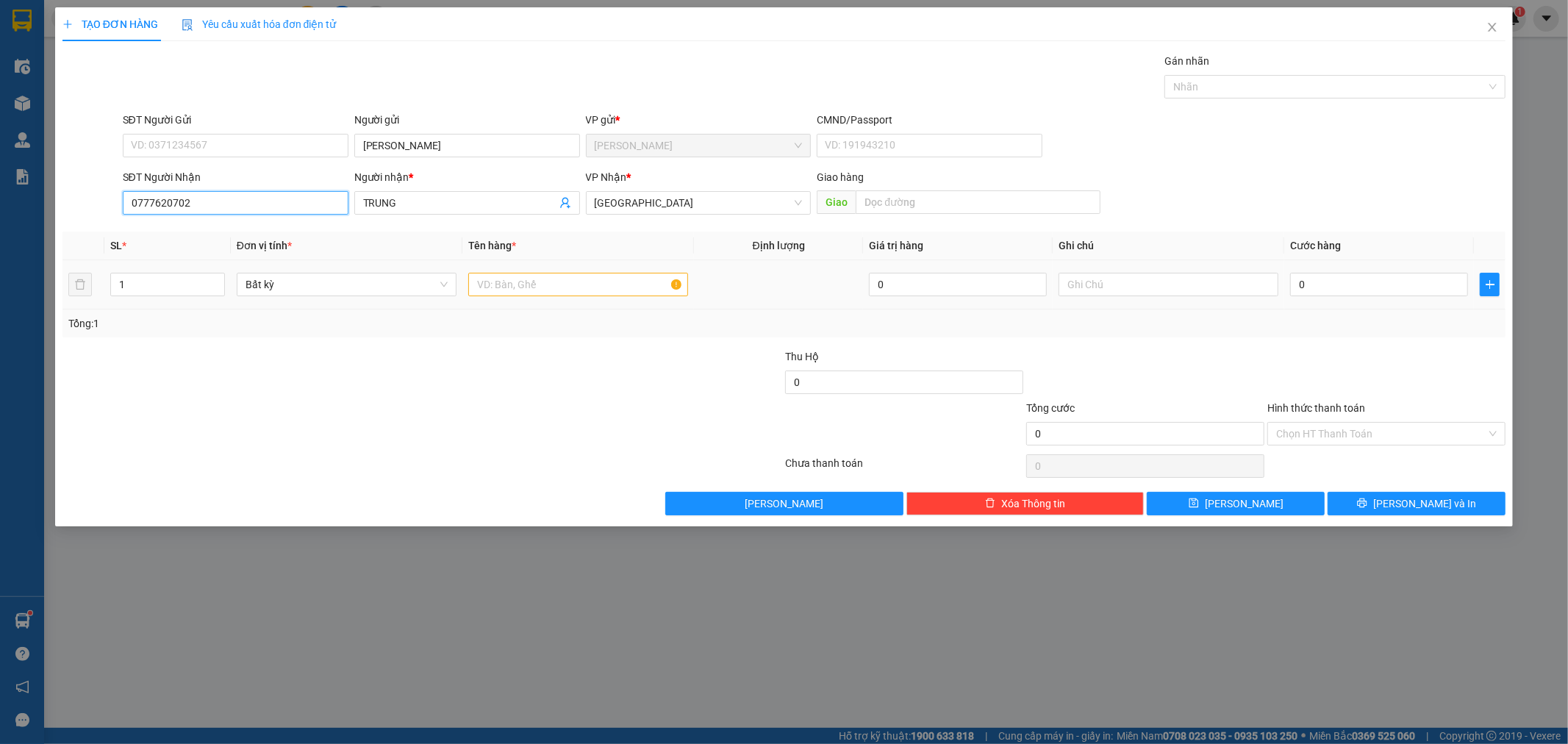
type input "0777620702"
click at [624, 284] on input "text" at bounding box center [578, 284] width 220 height 24
type input "BAO"
click at [1267, 173] on div "SĐT Người Nhận 0777620702 Người nhận * TRUNG VP Nhận * [GEOGRAPHIC_DATA] Giao h…" at bounding box center [814, 194] width 1390 height 52
click at [1426, 288] on input "0" at bounding box center [1379, 284] width 178 height 24
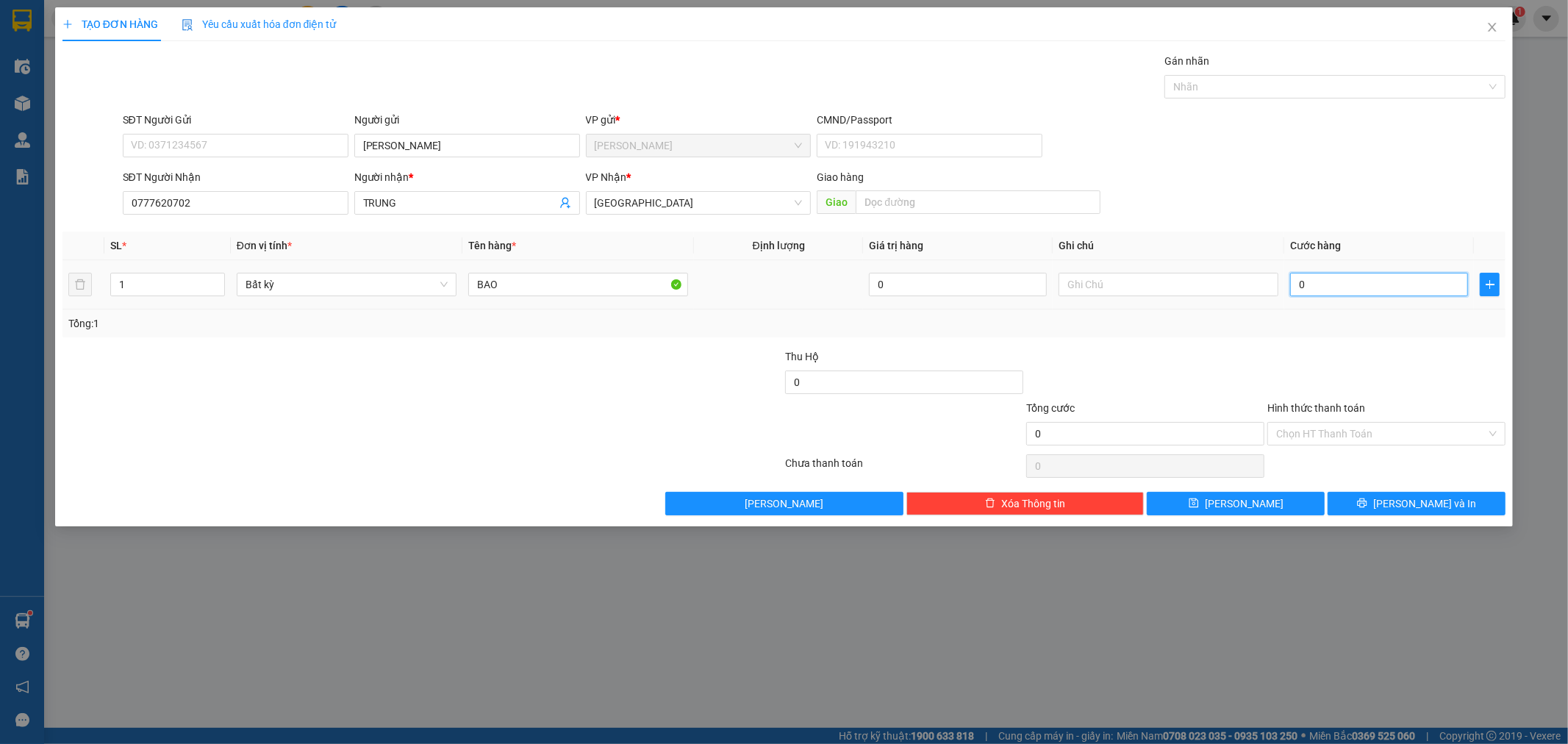
type input "6"
type input "60"
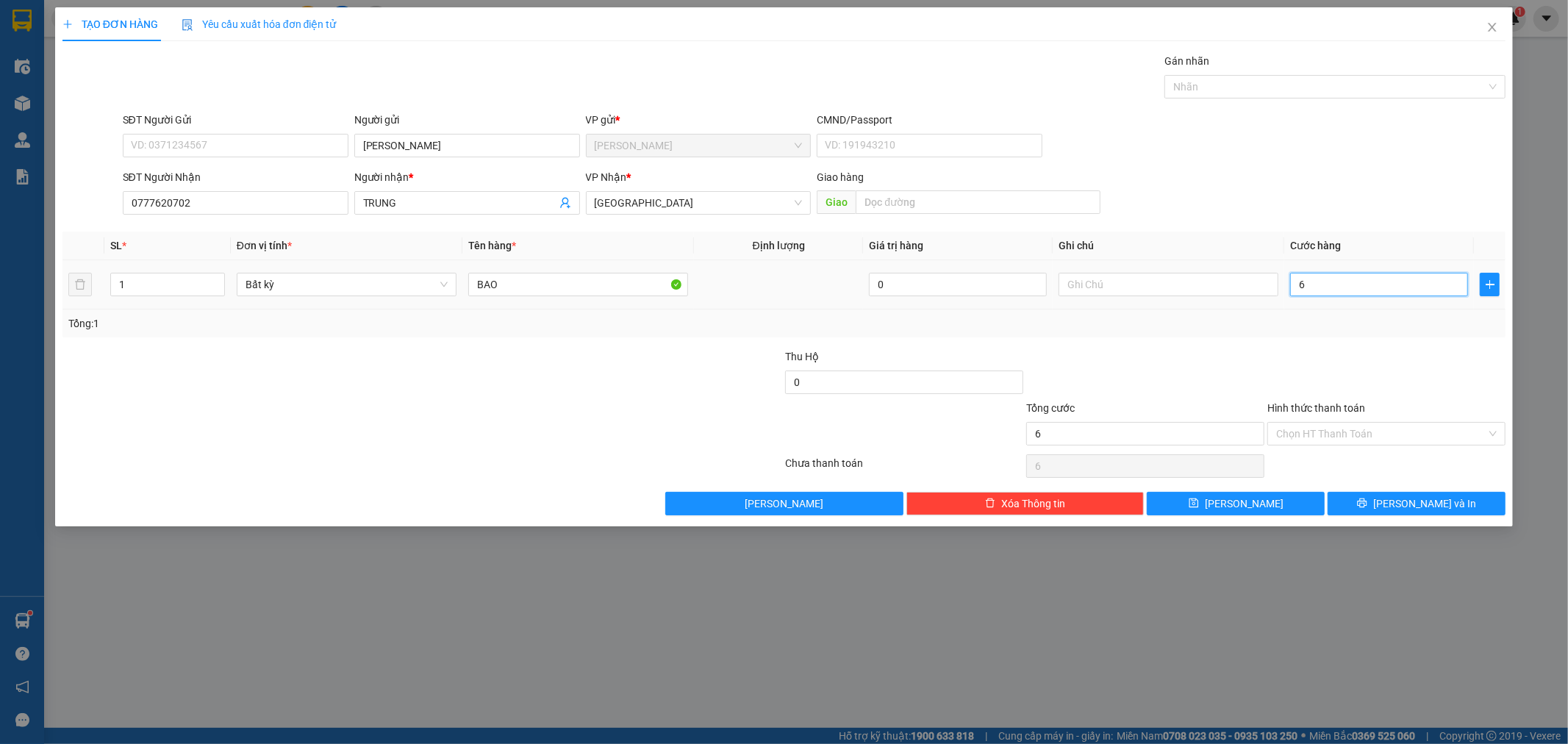
type input "60"
type input "60.000"
click at [1409, 339] on div "Transit Pickup Surcharge Ids Transit Deliver Surcharge Ids Transit Deliver Surc…" at bounding box center [784, 284] width 1444 height 463
click at [1475, 433] on input "Hình thức thanh toán" at bounding box center [1381, 433] width 210 height 22
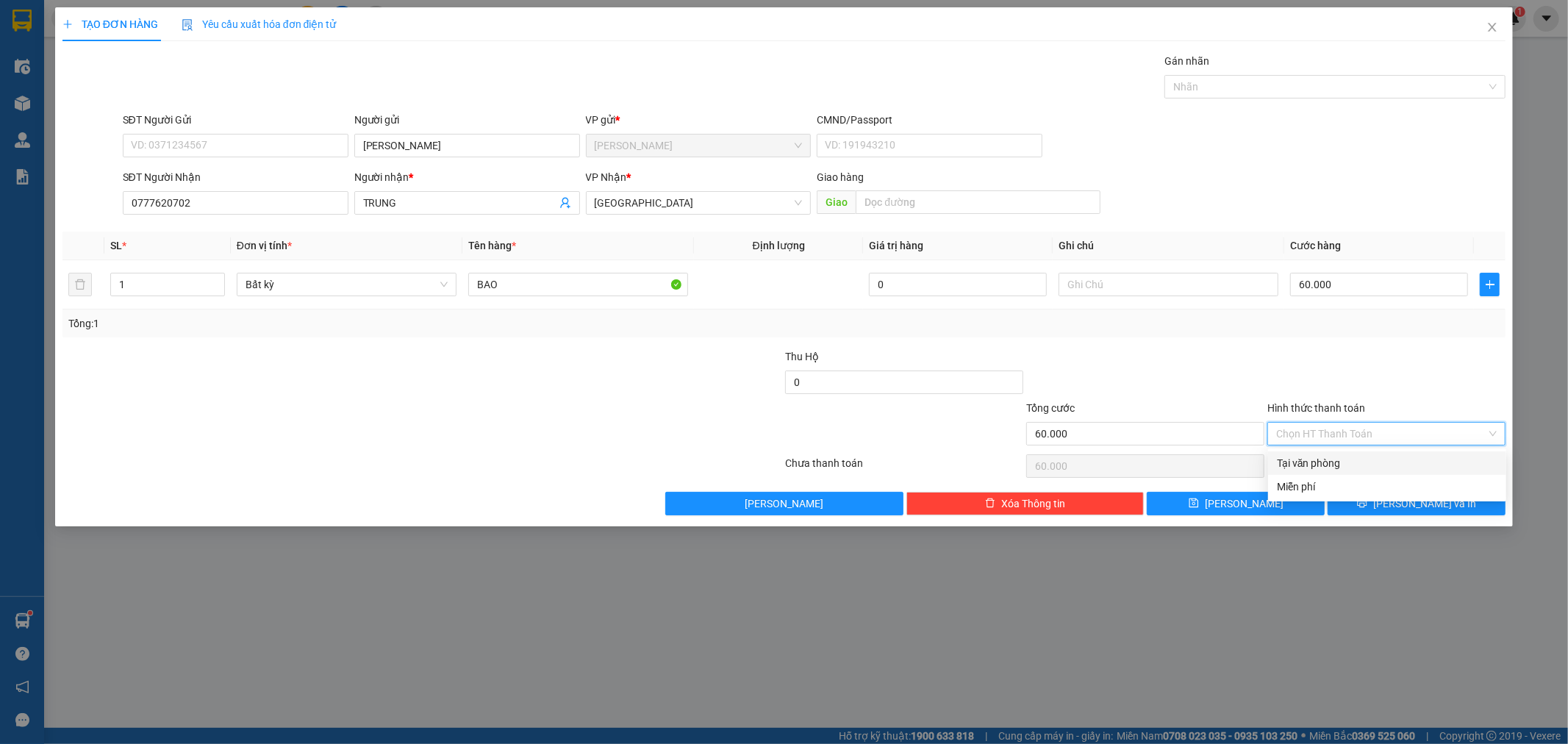
click at [1350, 460] on div "Tại văn phòng" at bounding box center [1388, 463] width 220 height 16
type input "0"
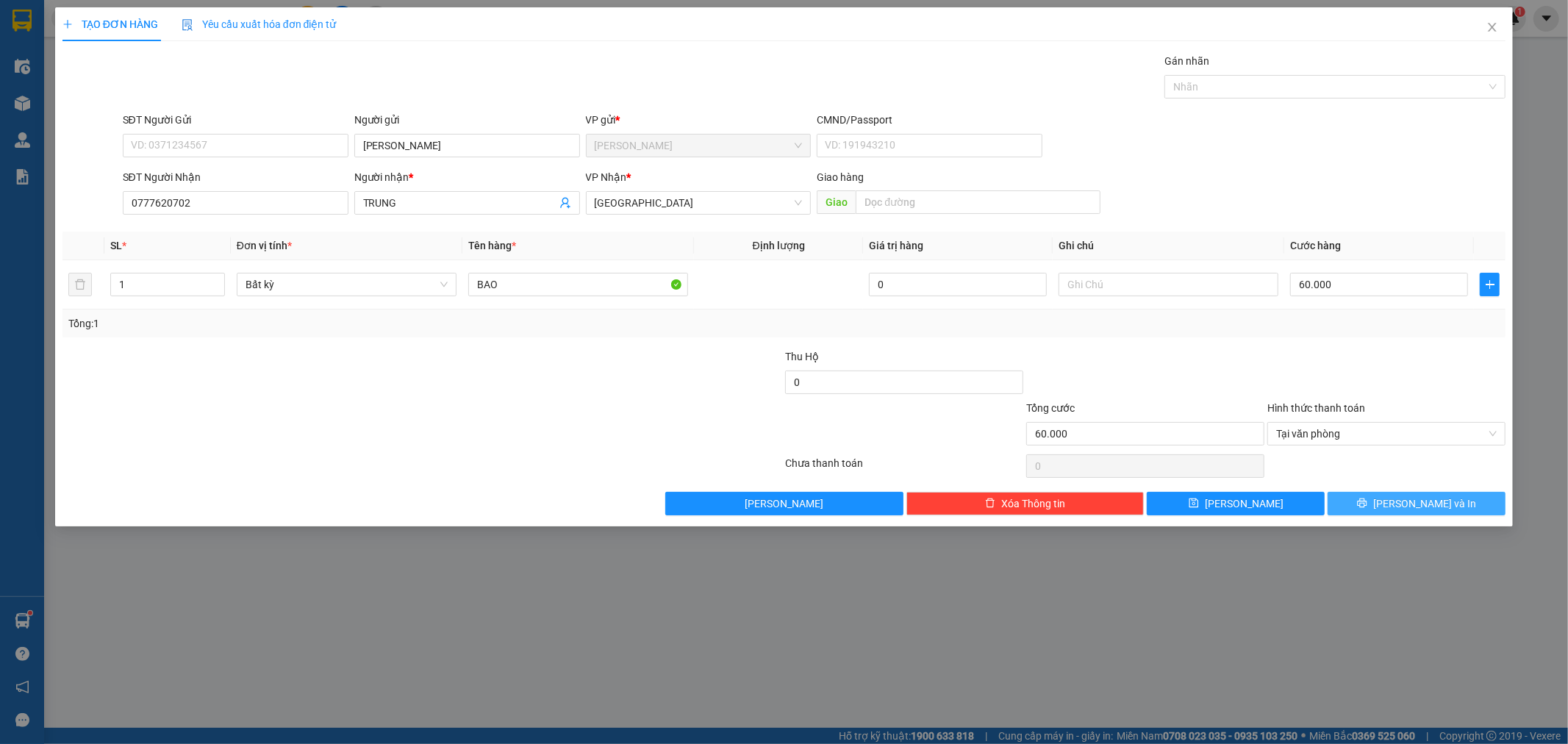
click at [1380, 503] on button "[PERSON_NAME] và In" at bounding box center [1416, 503] width 178 height 24
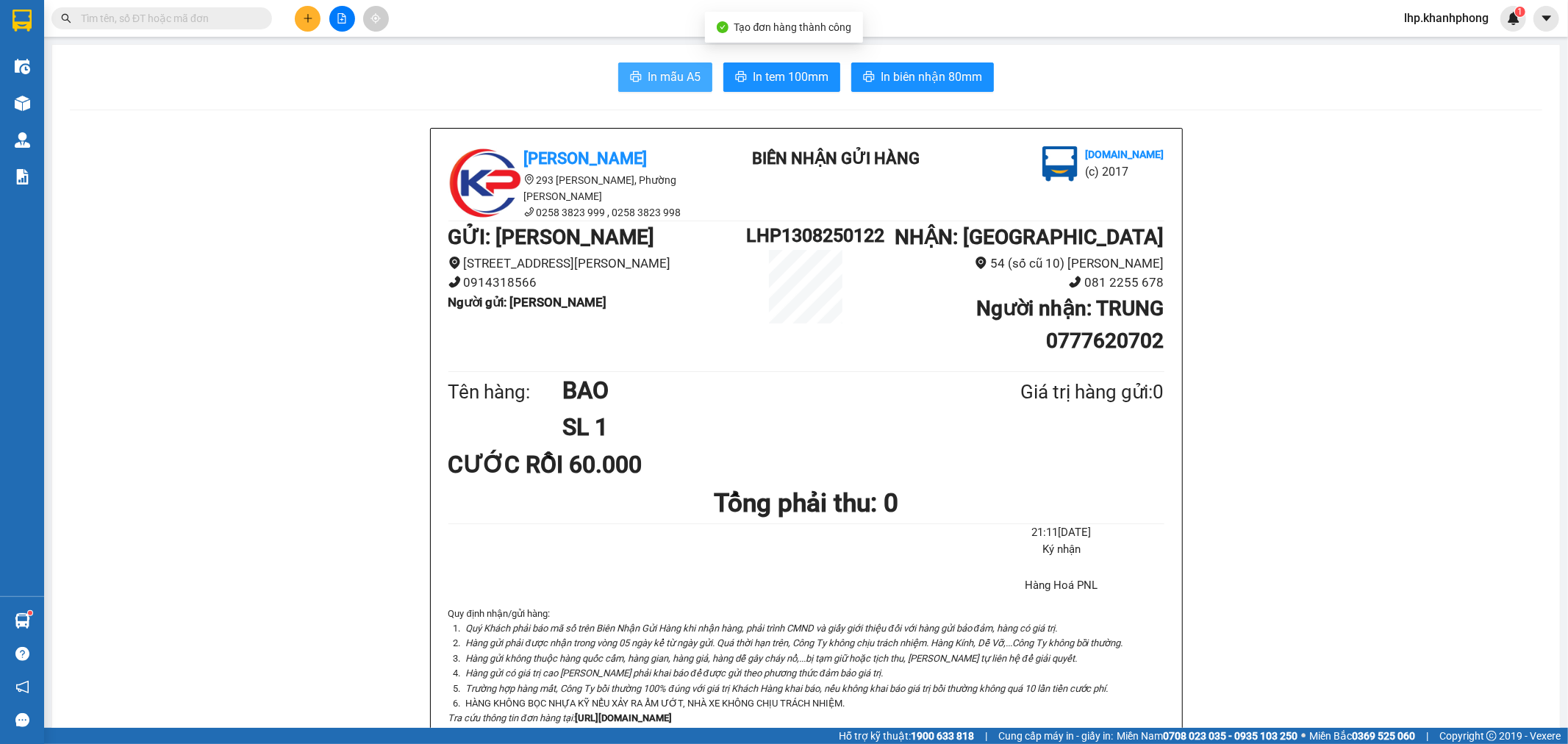
click at [623, 70] on button "In mẫu A5" at bounding box center [665, 77] width 94 height 29
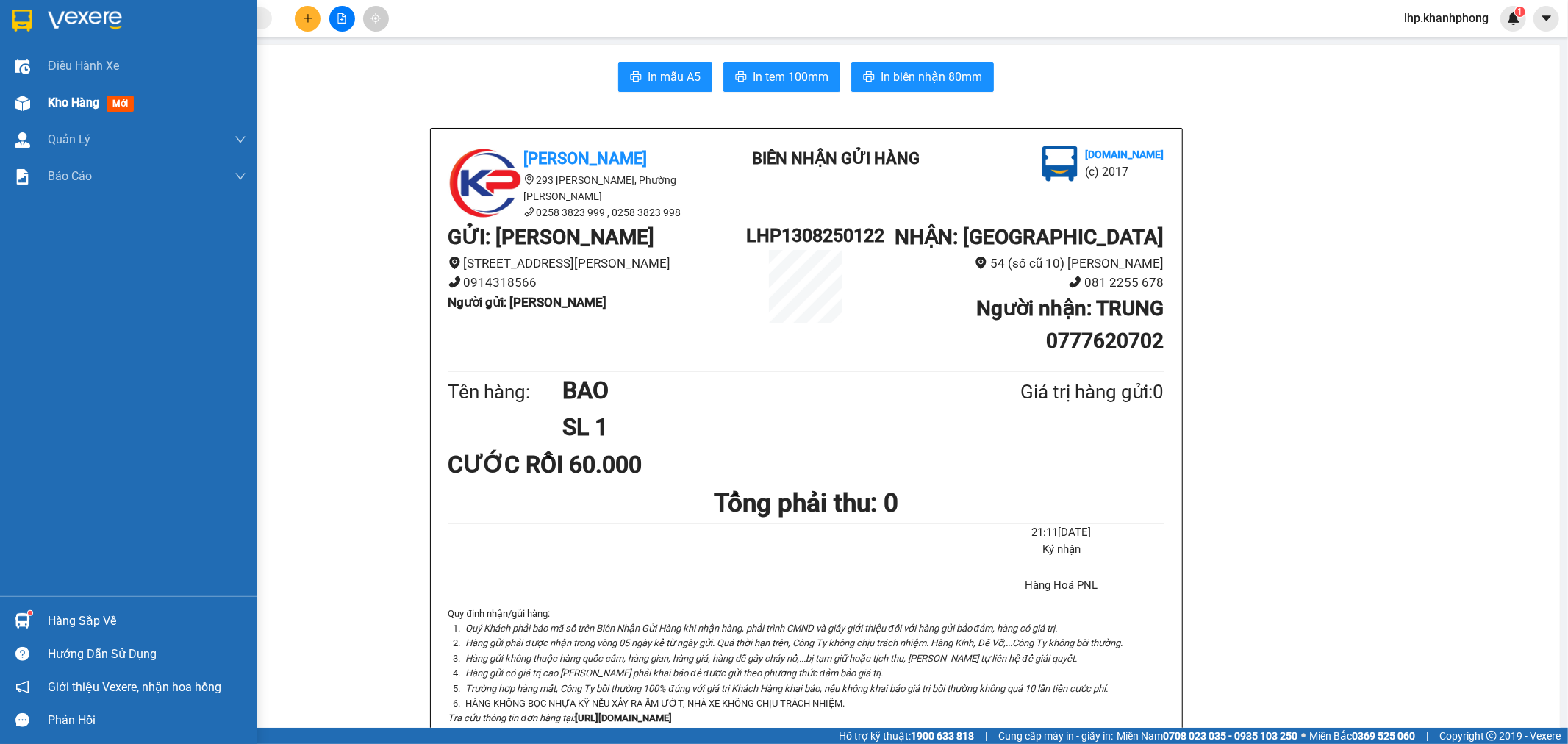
click at [85, 96] on span "Kho hàng" at bounding box center [73, 103] width 52 height 14
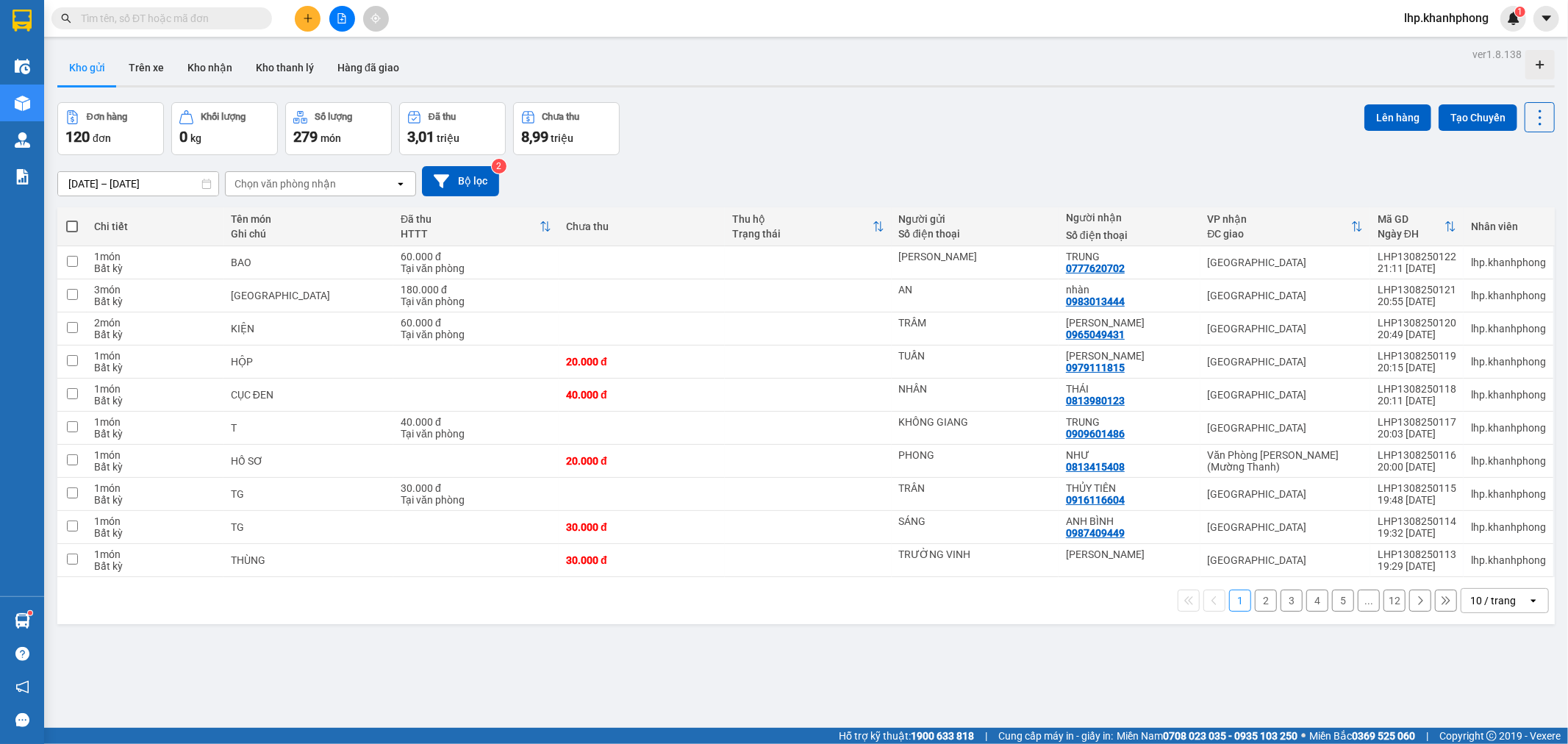
click at [301, 17] on button at bounding box center [307, 19] width 25 height 25
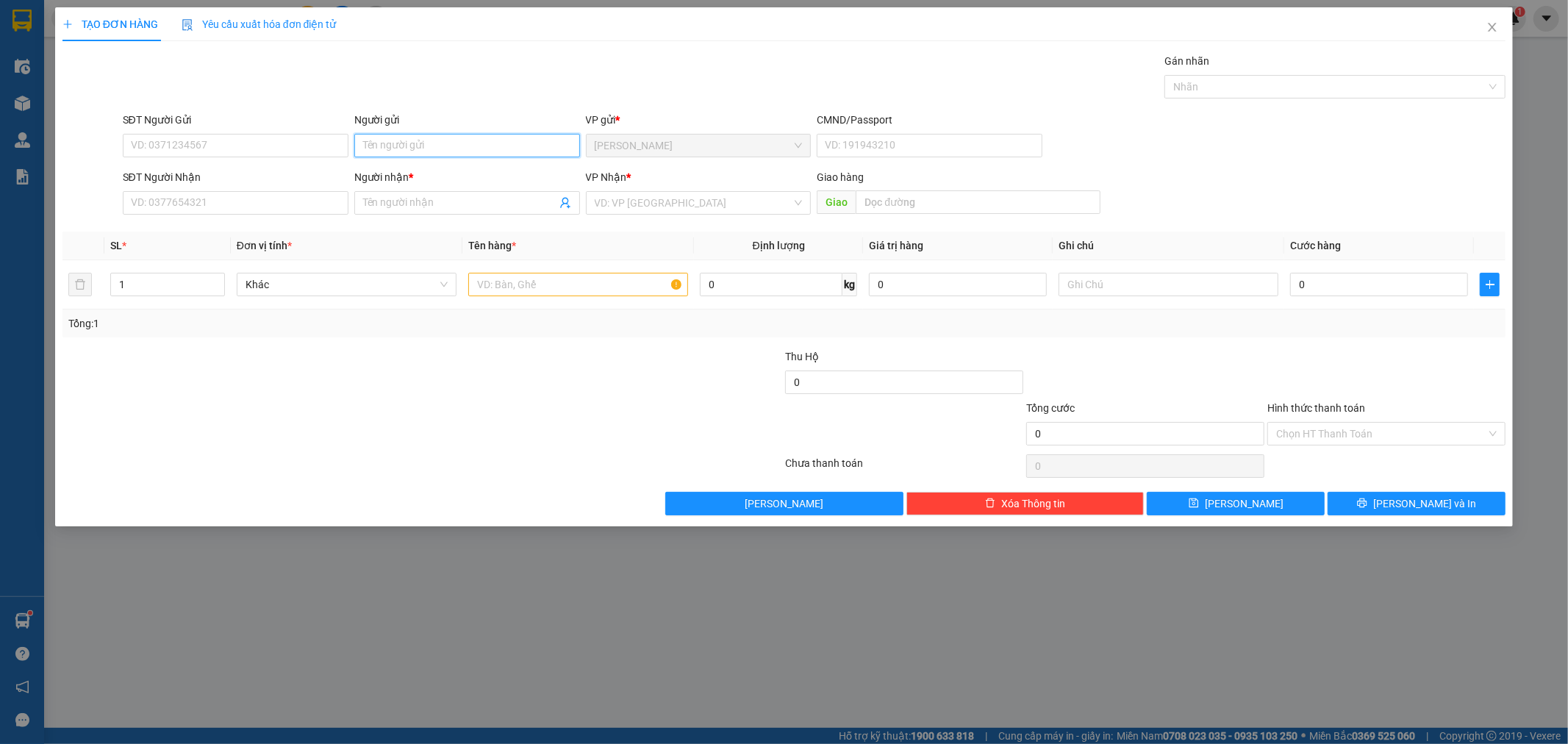
click at [378, 157] on input "Người gửi" at bounding box center [467, 146] width 226 height 24
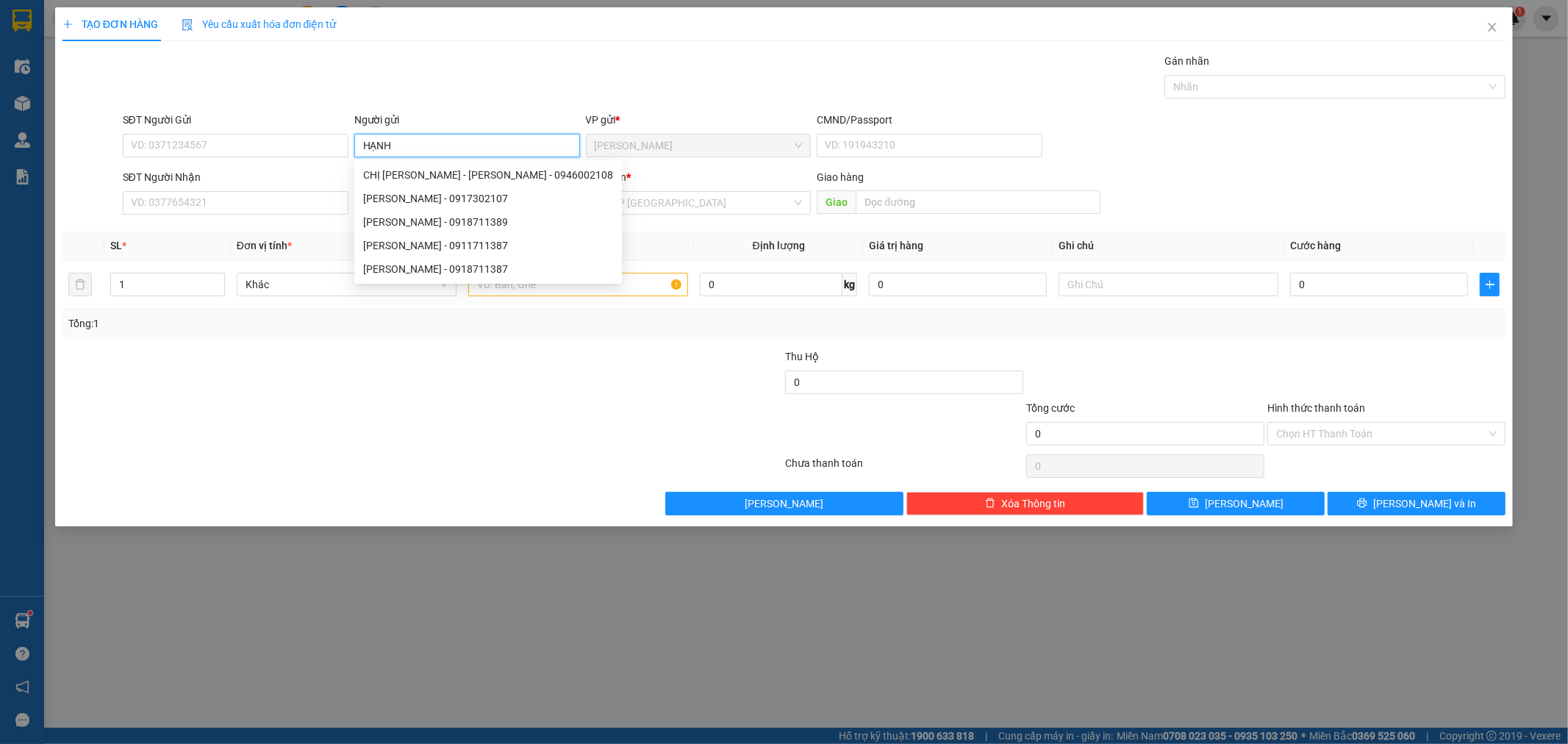
type input "HẠNH"
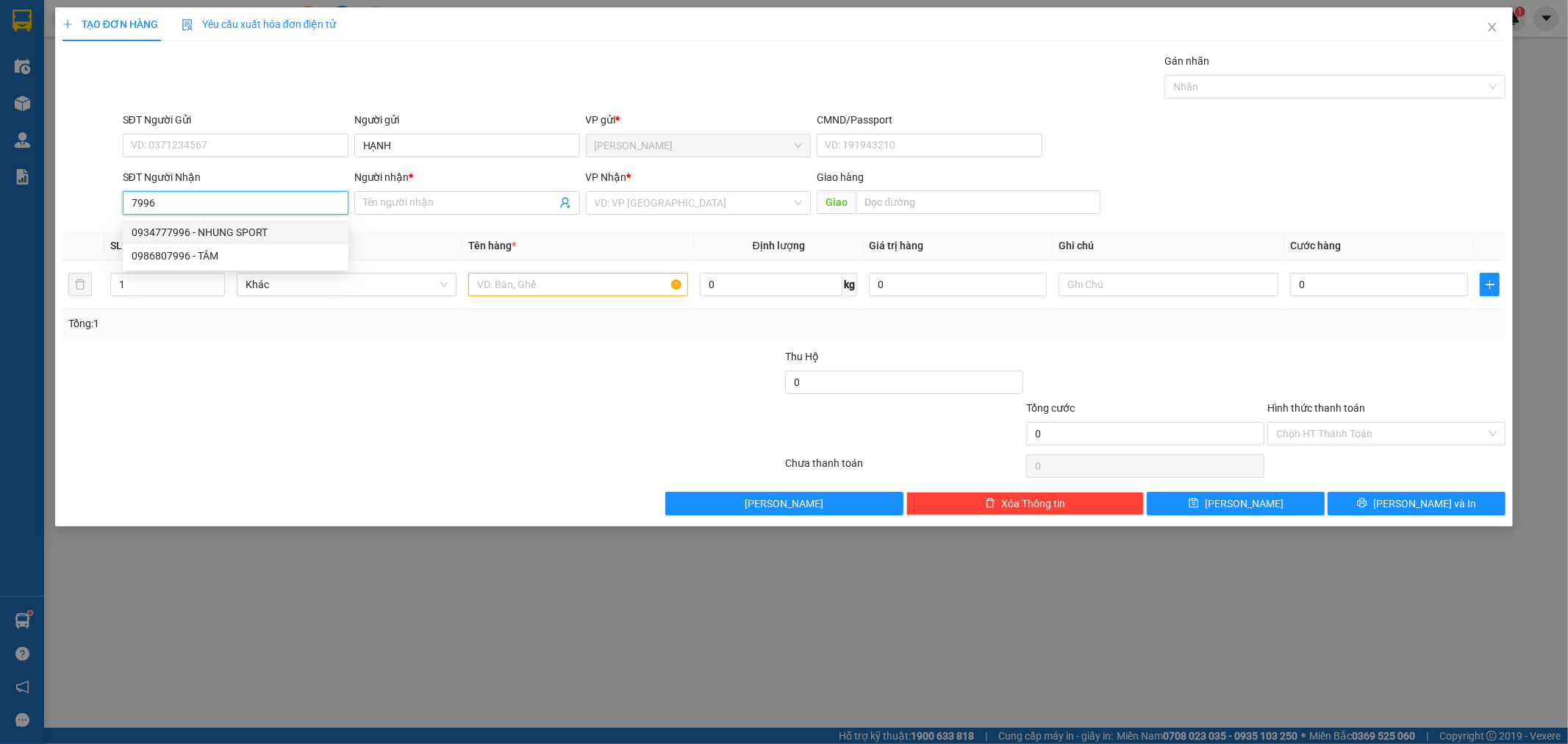
click at [180, 228] on div "0934777996 - NHUNG SPORT" at bounding box center [236, 232] width 208 height 16
type input "0934777996"
type input "NHUNG SPORT"
type input "0934777996"
click at [560, 277] on input "text" at bounding box center [578, 284] width 220 height 24
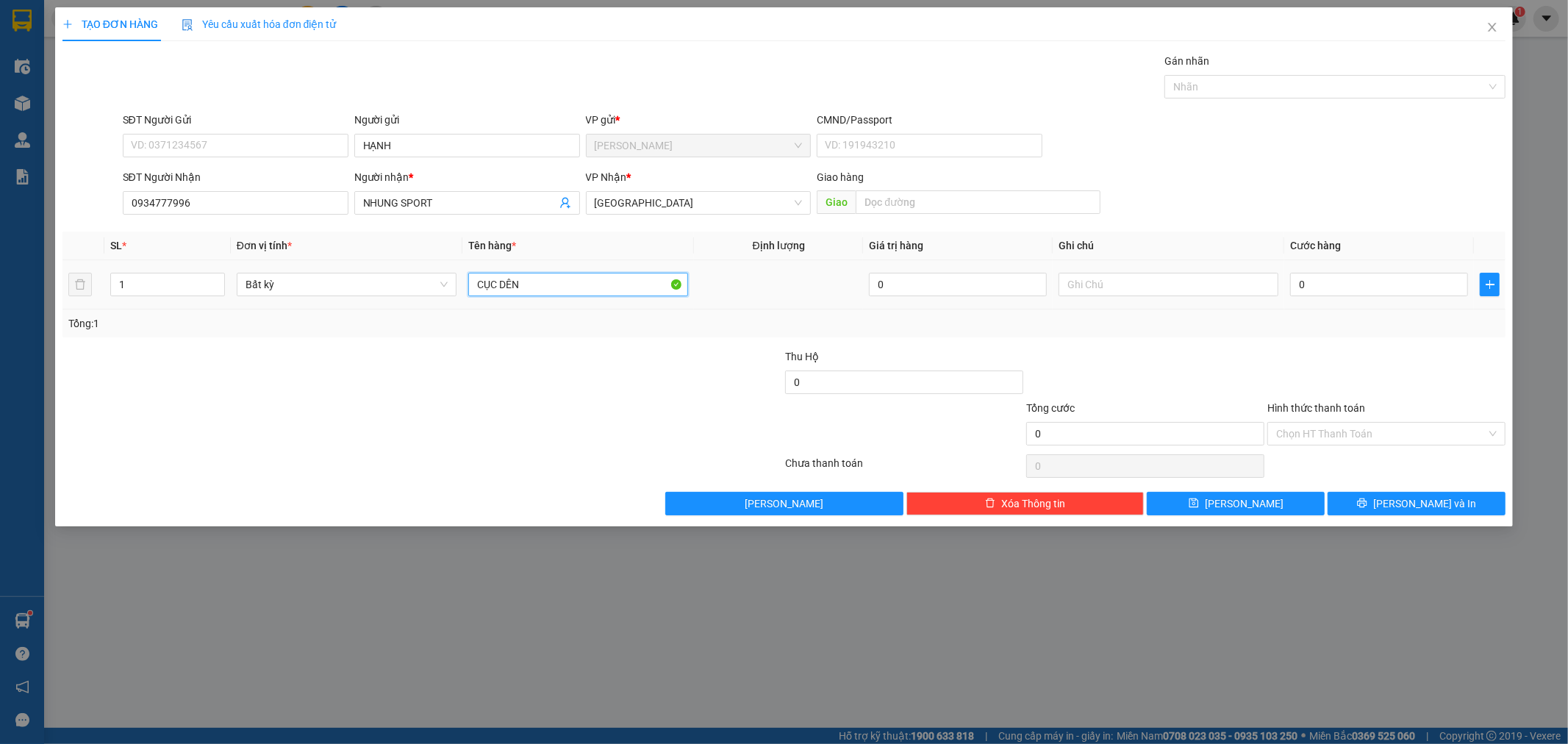
click at [560, 277] on input "CỤC DÊN" at bounding box center [578, 284] width 220 height 24
type input "CỤC ĐEN"
click at [1377, 290] on input "0" at bounding box center [1379, 284] width 178 height 24
type input "5"
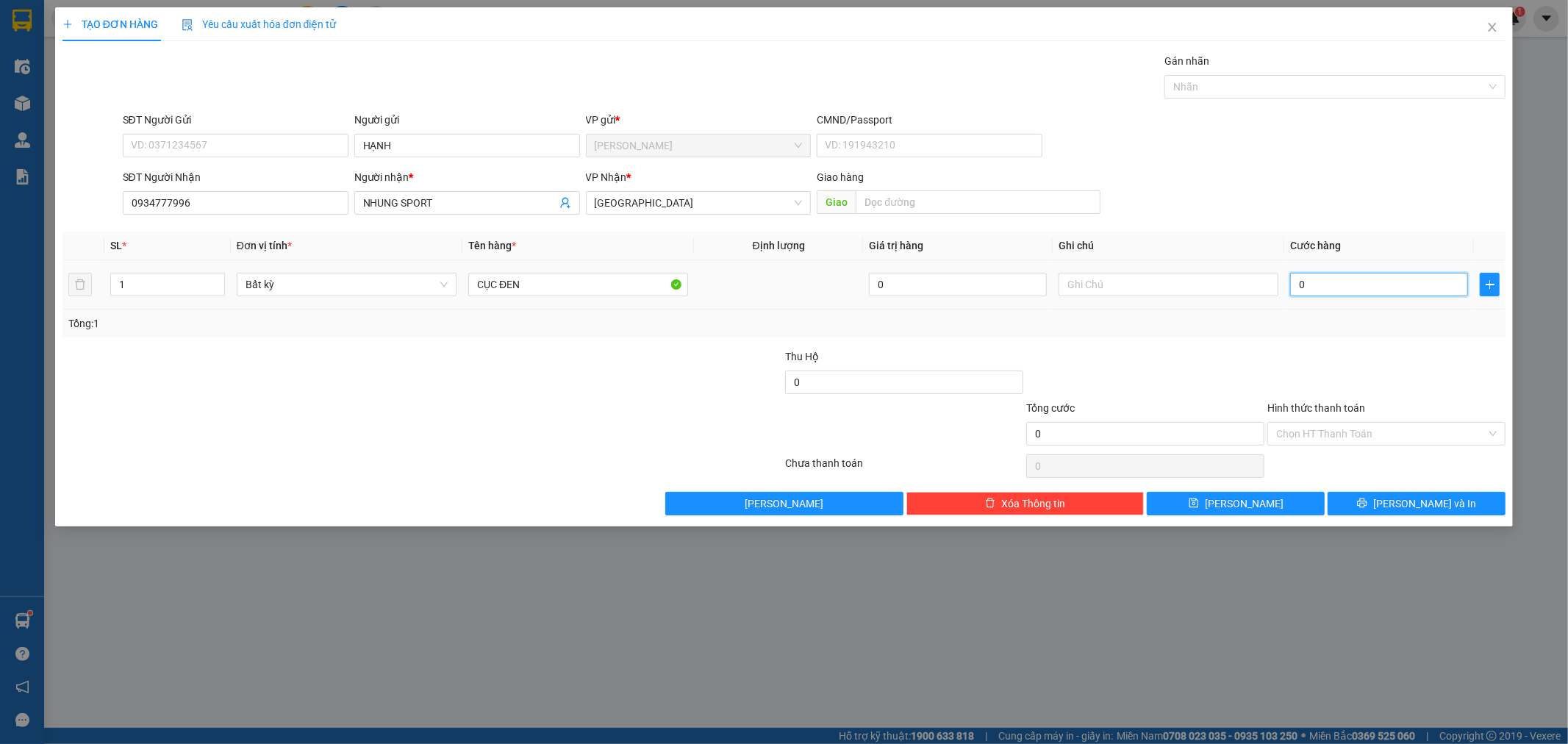
type input "5"
type input "50"
type input "50.000"
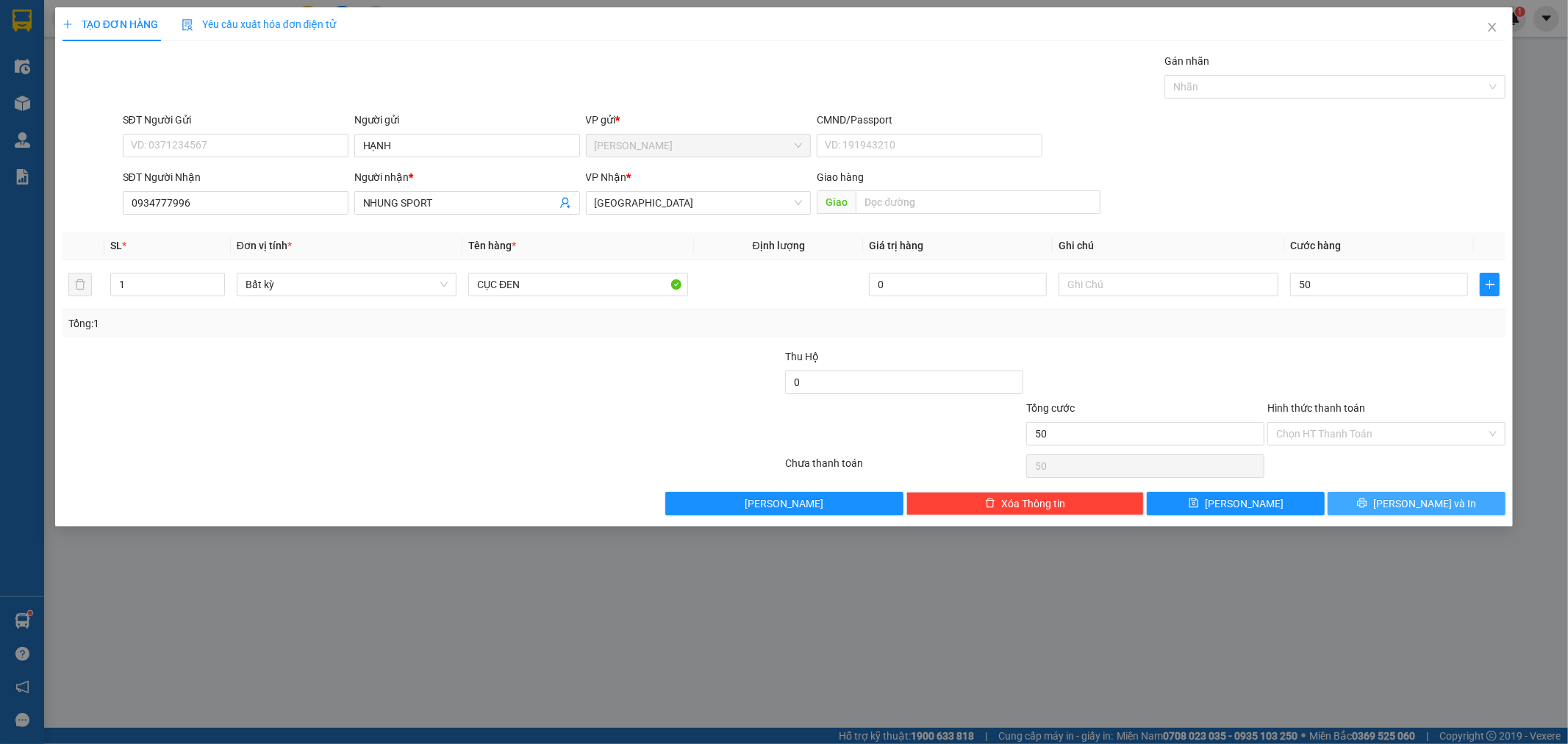
type input "50.000"
click at [1408, 509] on span "[PERSON_NAME] và In" at bounding box center [1425, 503] width 103 height 16
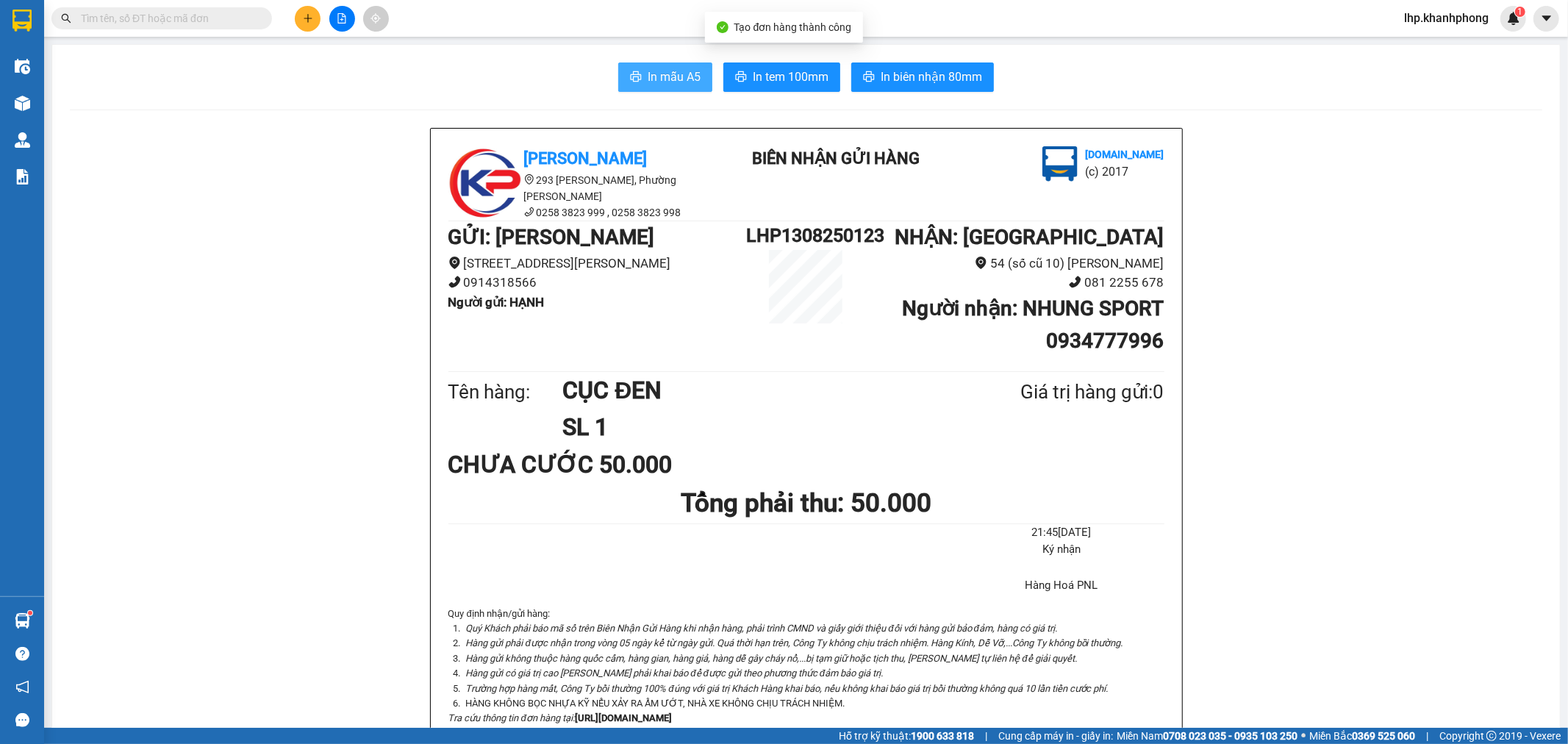
click at [666, 82] on span "In mẫu A5" at bounding box center [674, 77] width 53 height 19
